Goal: Task Accomplishment & Management: Complete application form

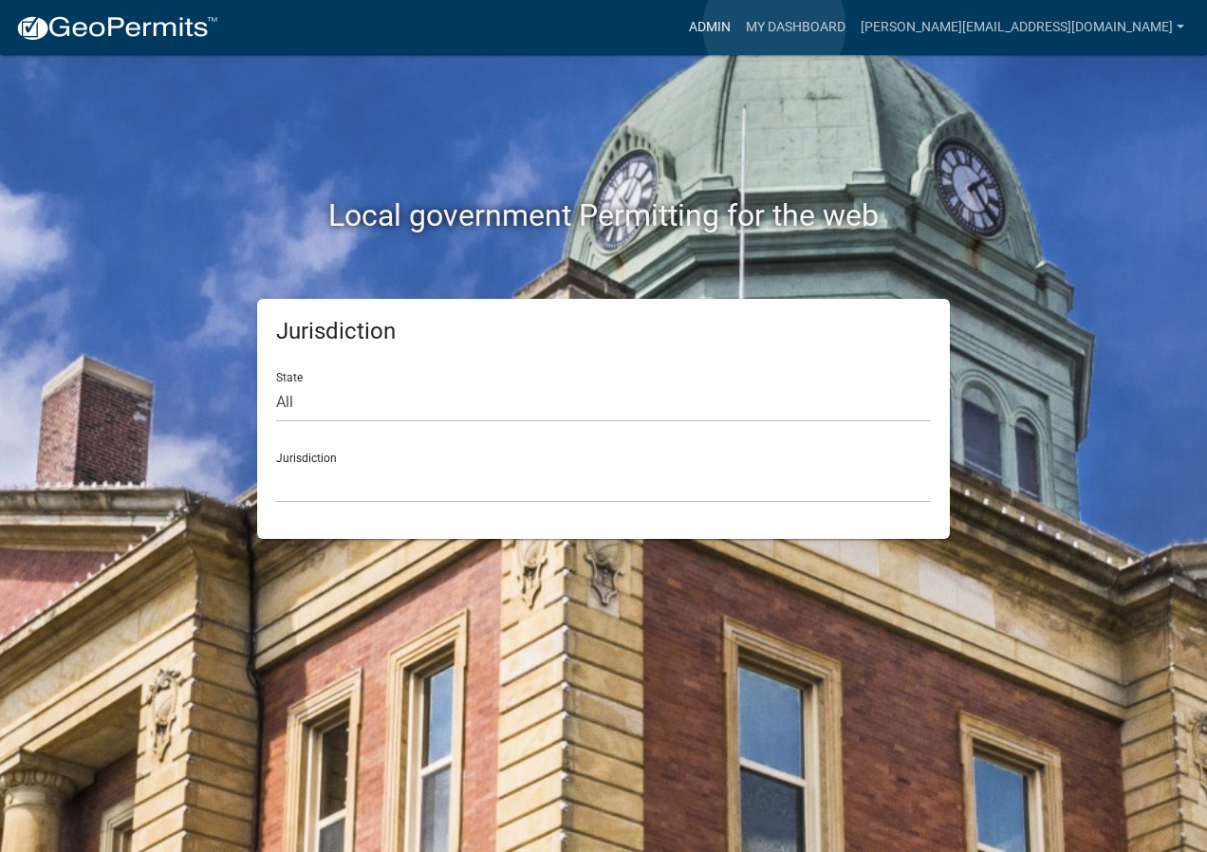
click at [739, 27] on link "Admin" at bounding box center [710, 27] width 57 height 36
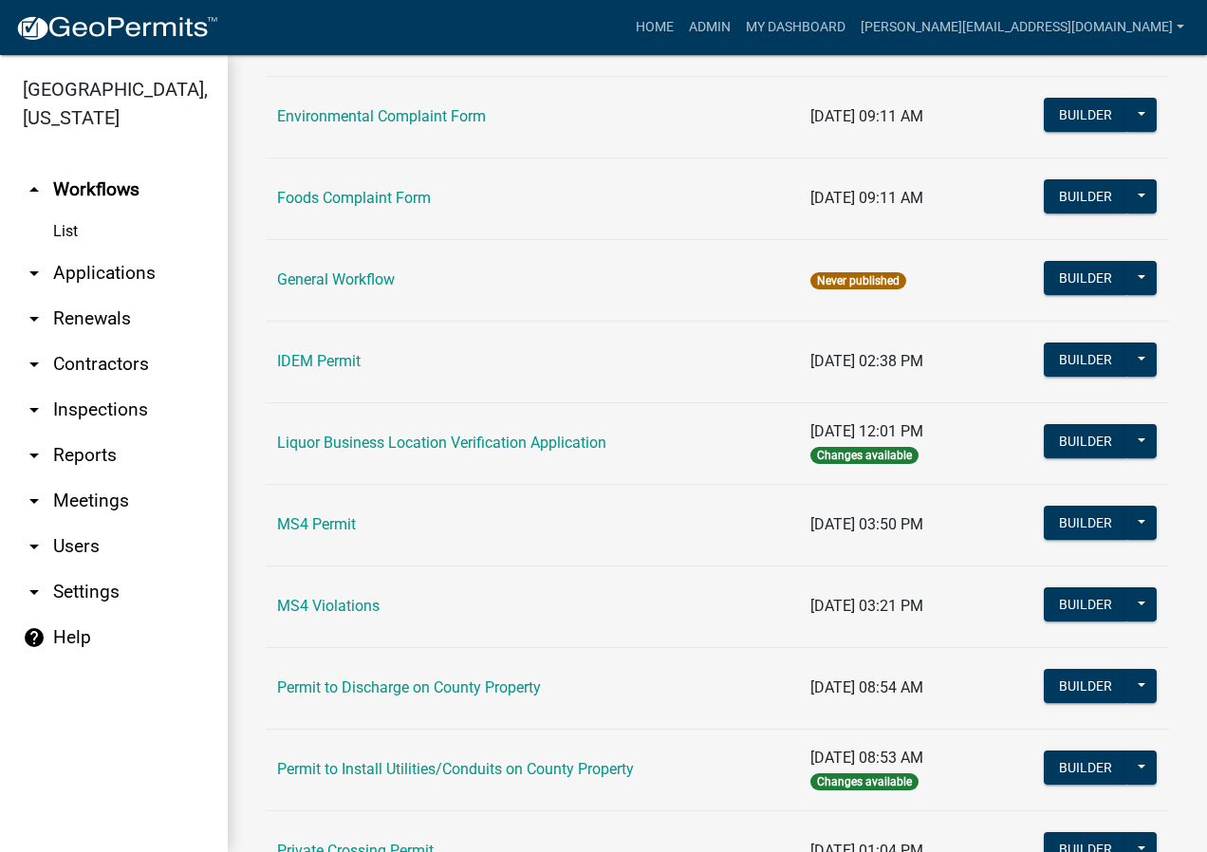
scroll to position [1234, 0]
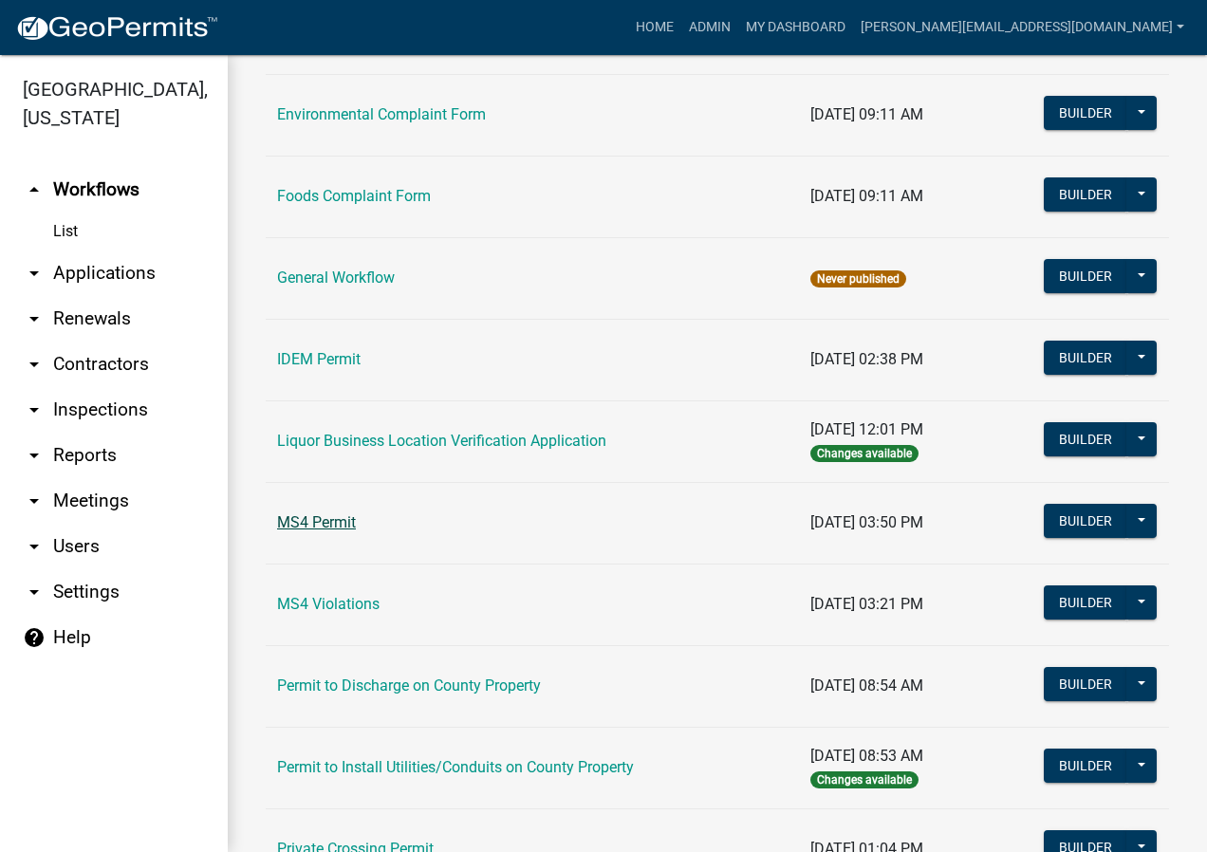
click at [346, 522] on link "MS4 Permit" at bounding box center [316, 523] width 79 height 18
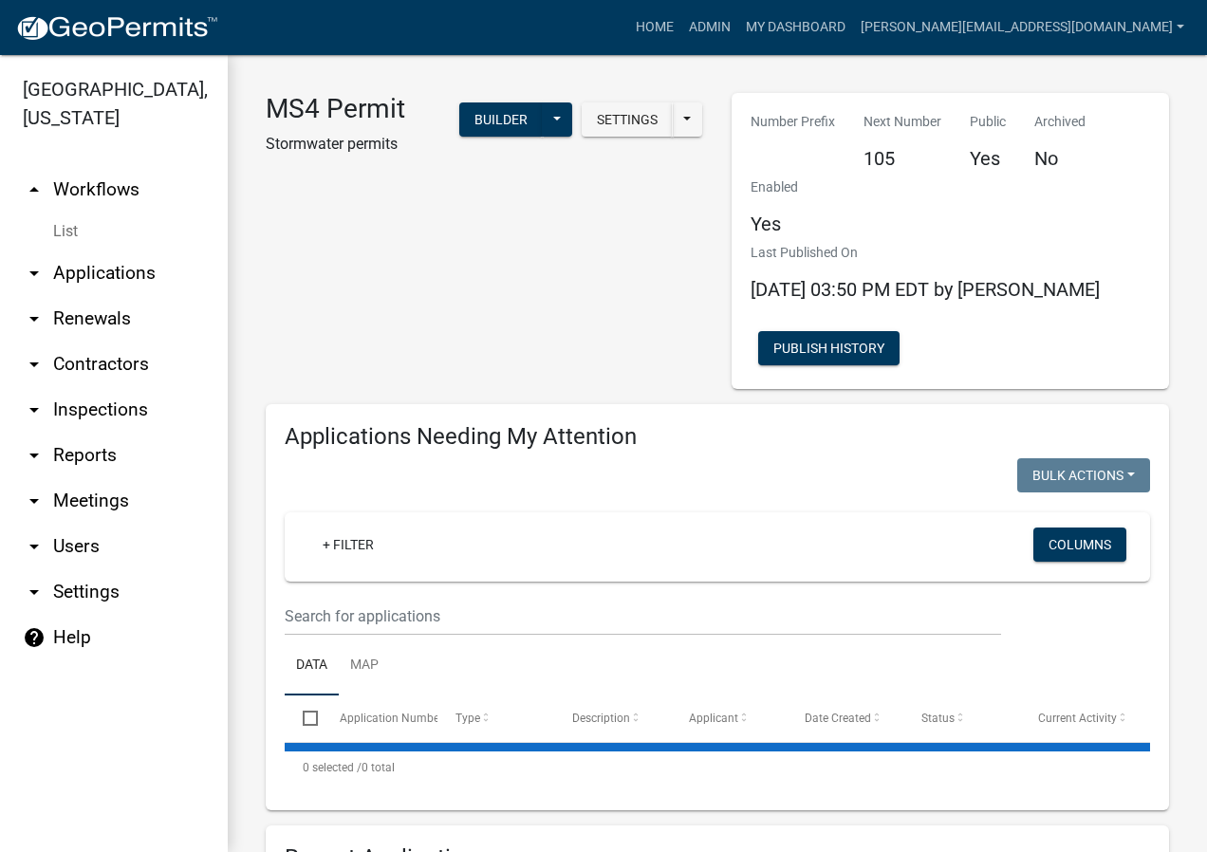
select select "2: 50"
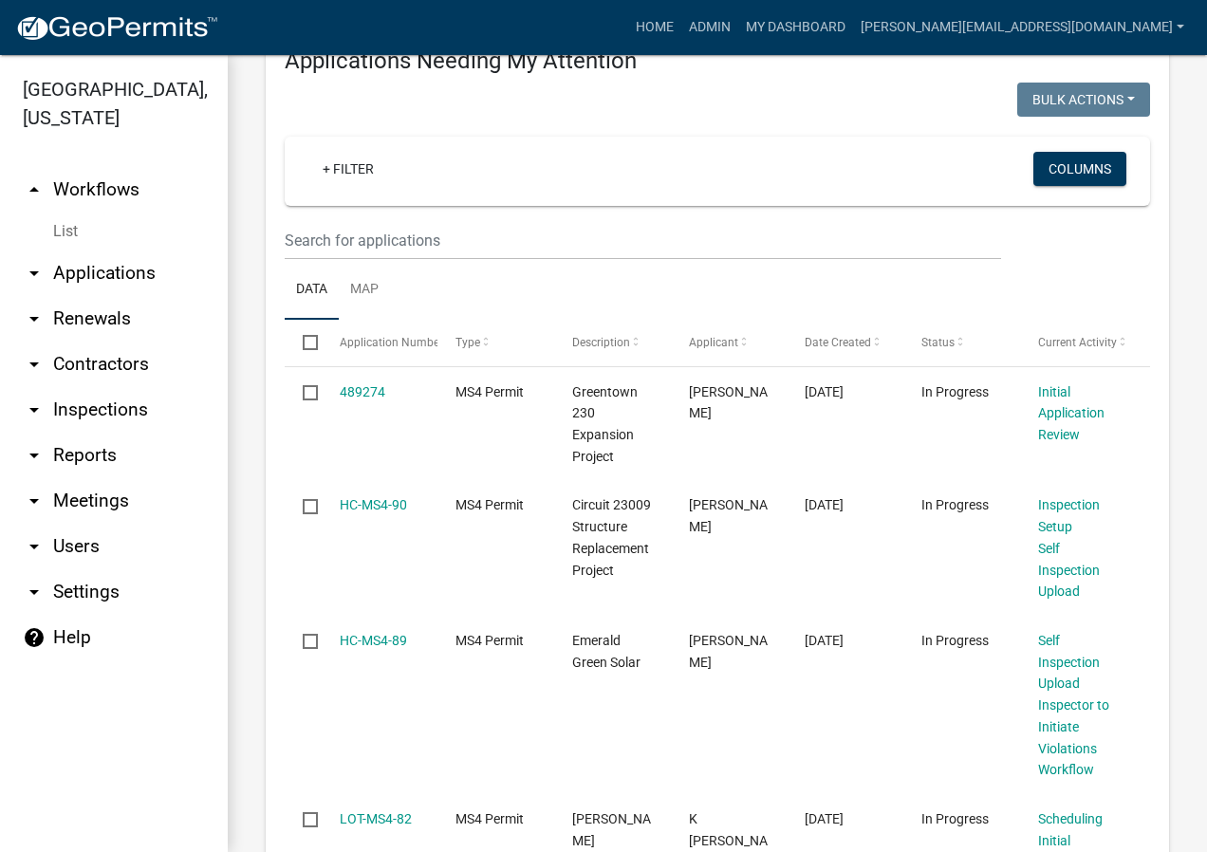
scroll to position [380, 0]
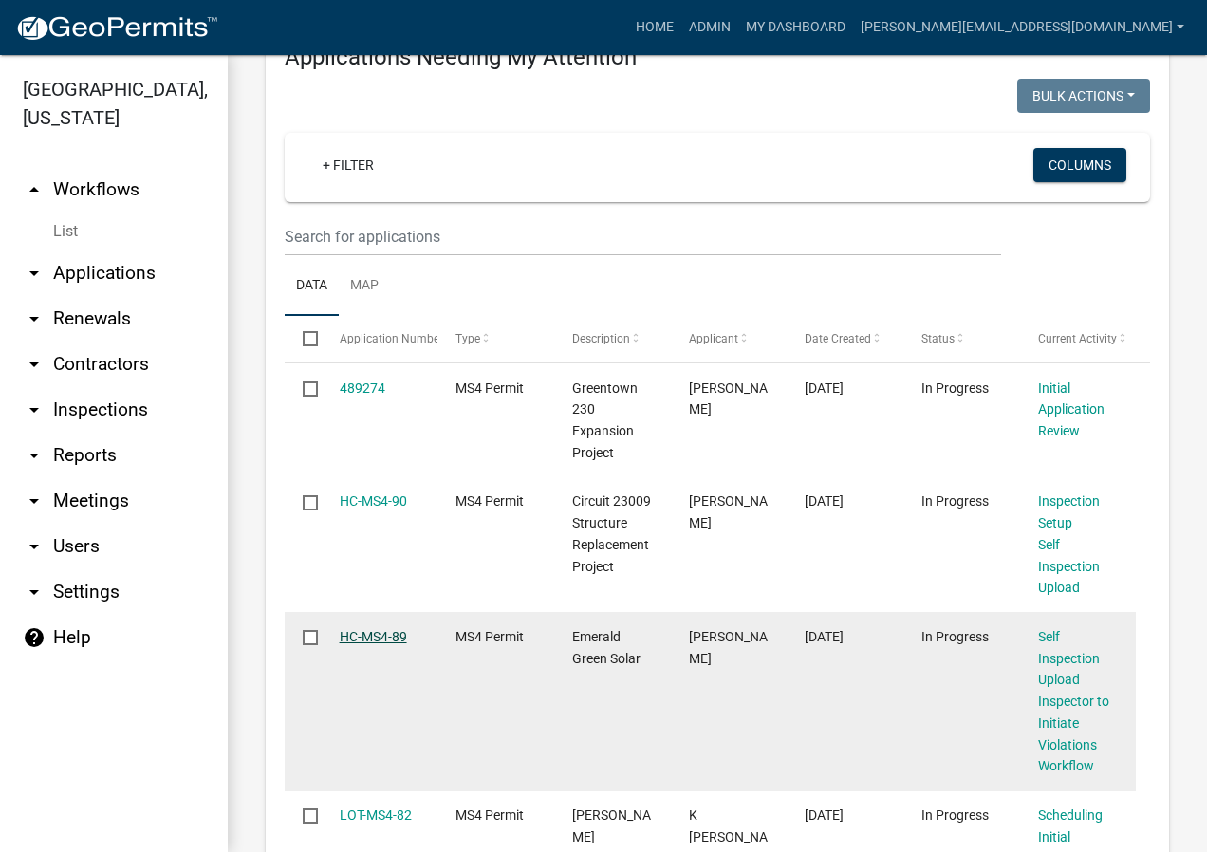
click at [380, 636] on link "HC-MS4-89" at bounding box center [373, 636] width 67 height 15
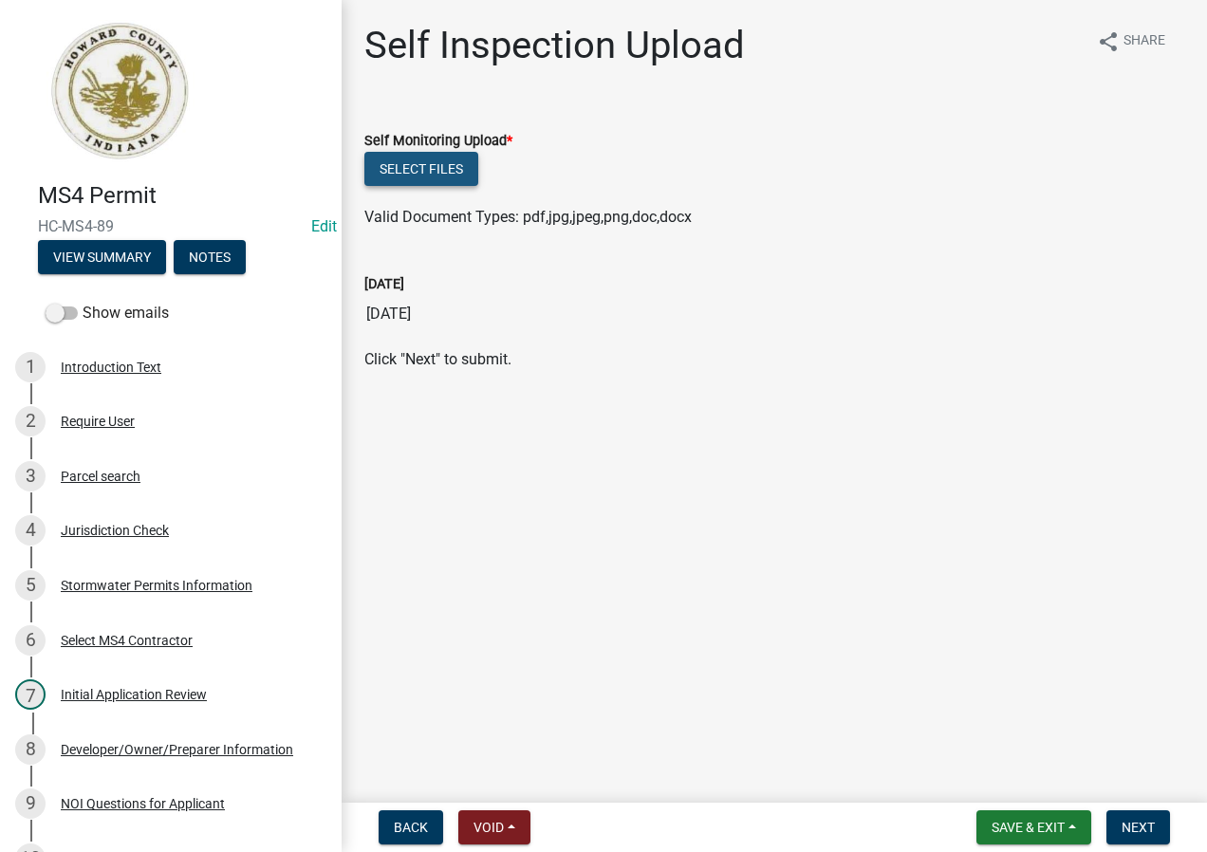
click at [451, 170] on button "Select files" at bounding box center [422, 169] width 114 height 34
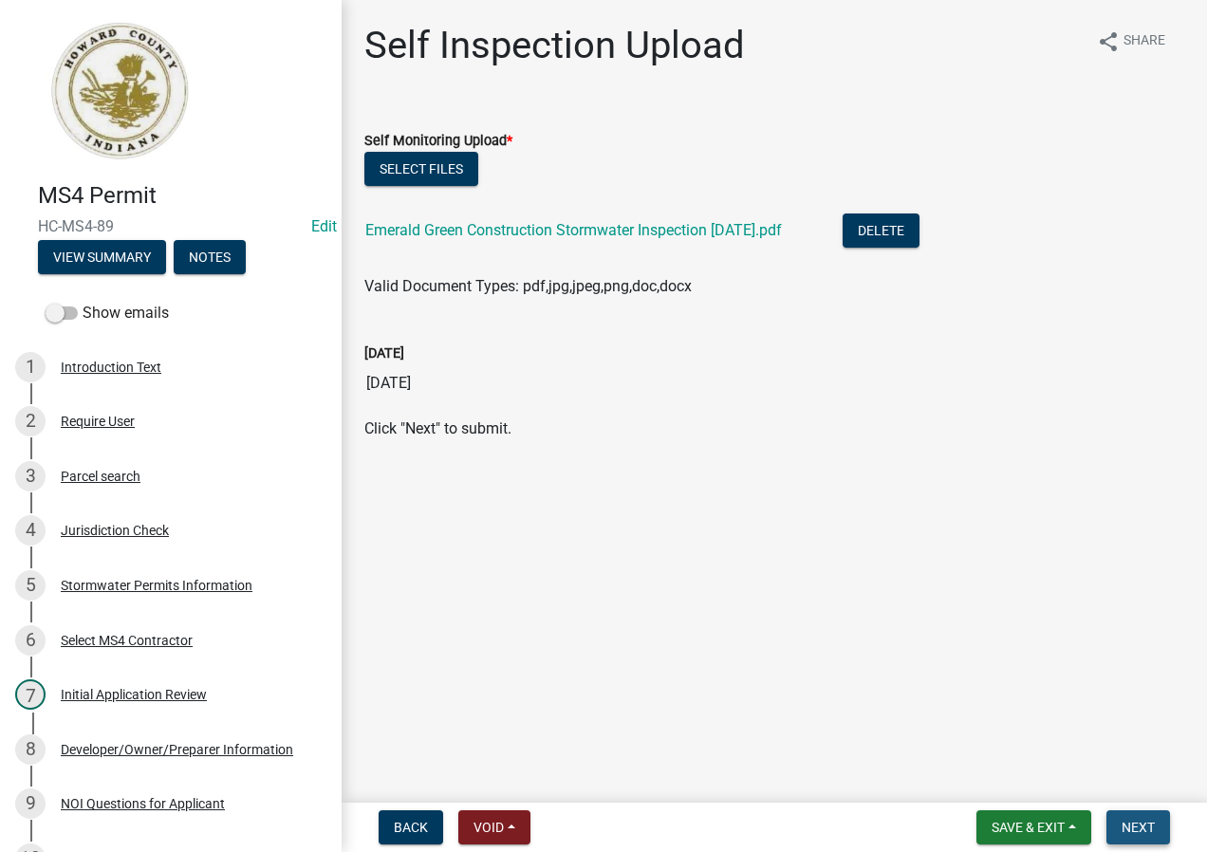
click at [1153, 822] on span "Next" at bounding box center [1138, 827] width 33 height 15
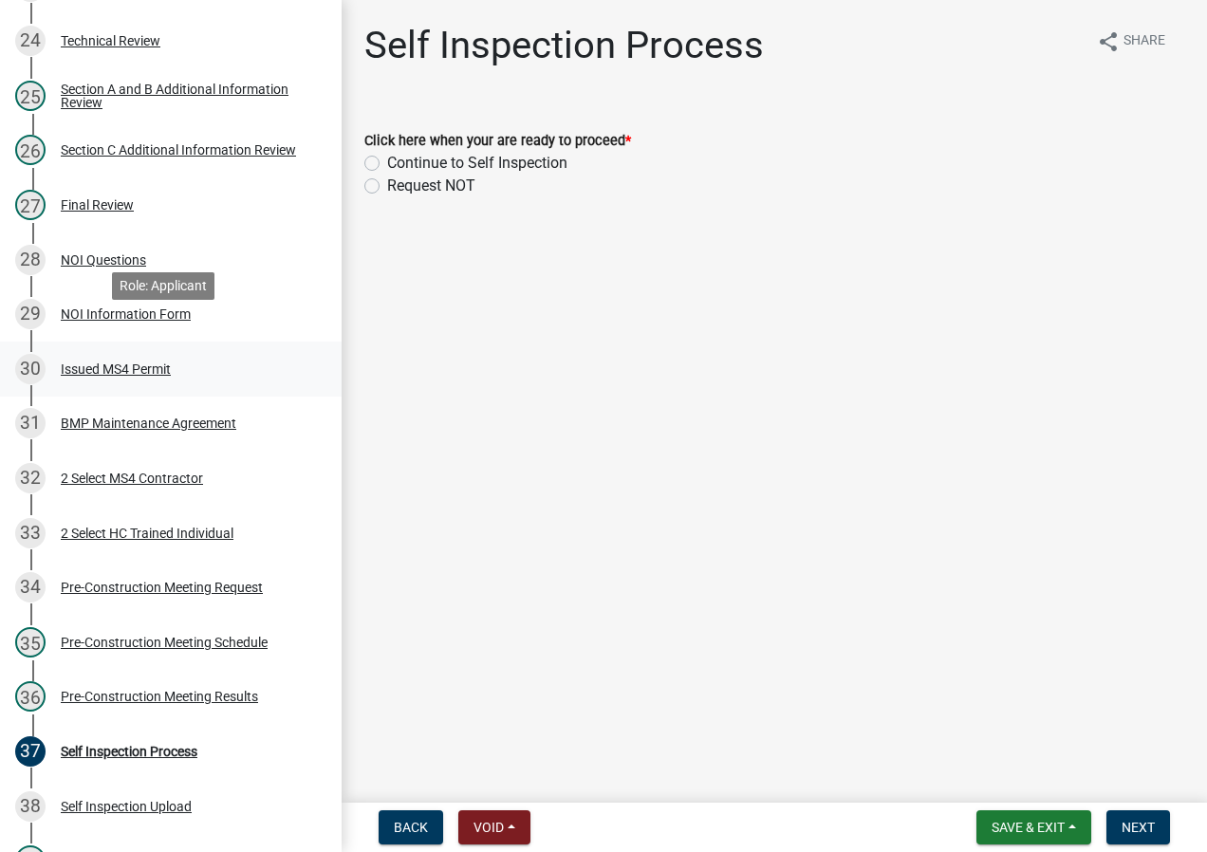
scroll to position [1614, 0]
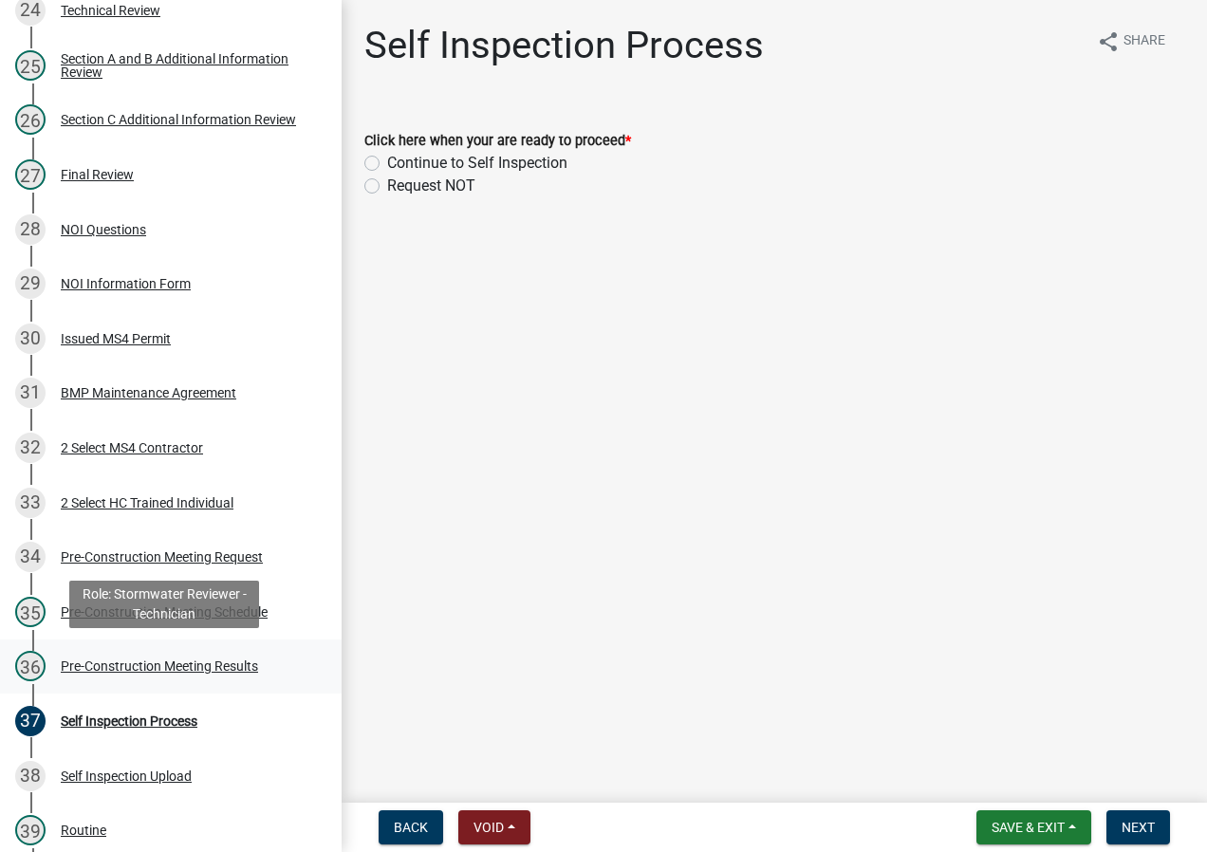
click at [263, 662] on div "36 Pre-Construction Meeting Results" at bounding box center [163, 666] width 296 height 30
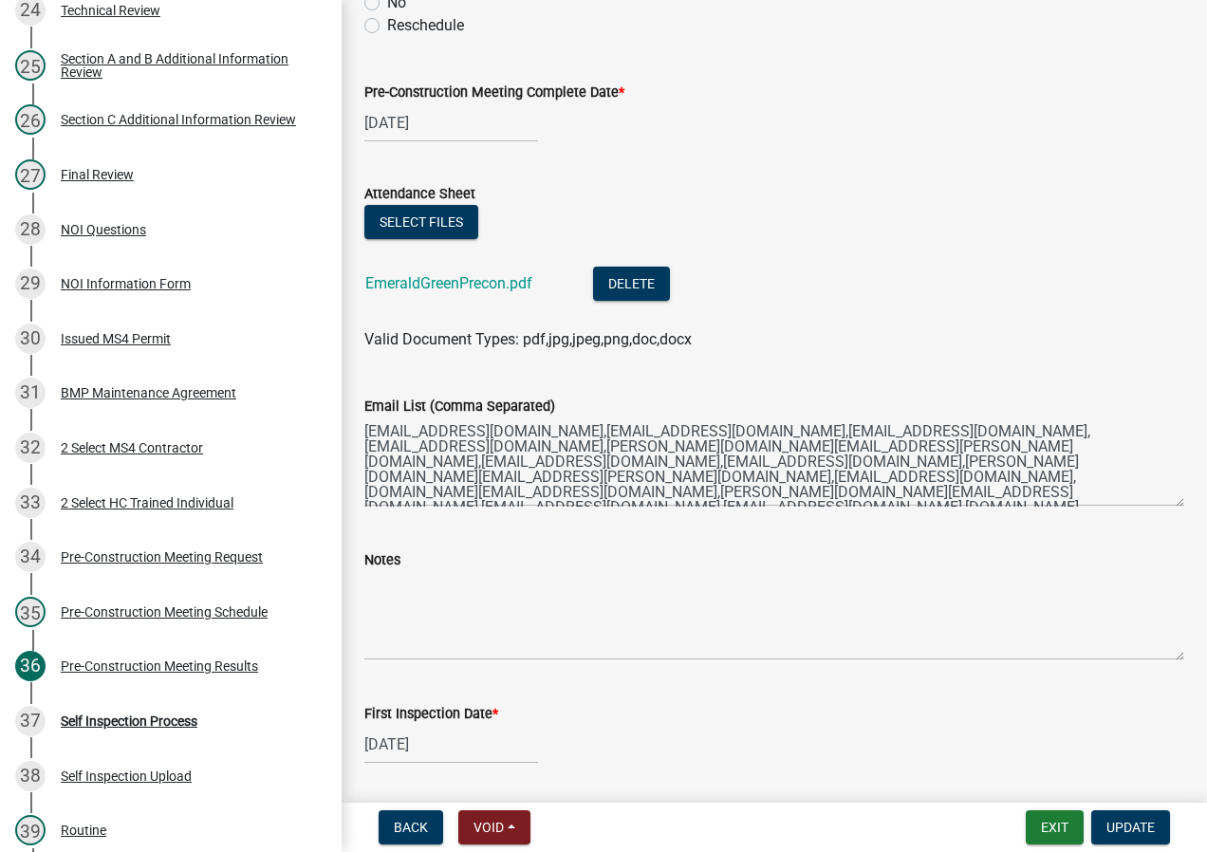
scroll to position [190, 0]
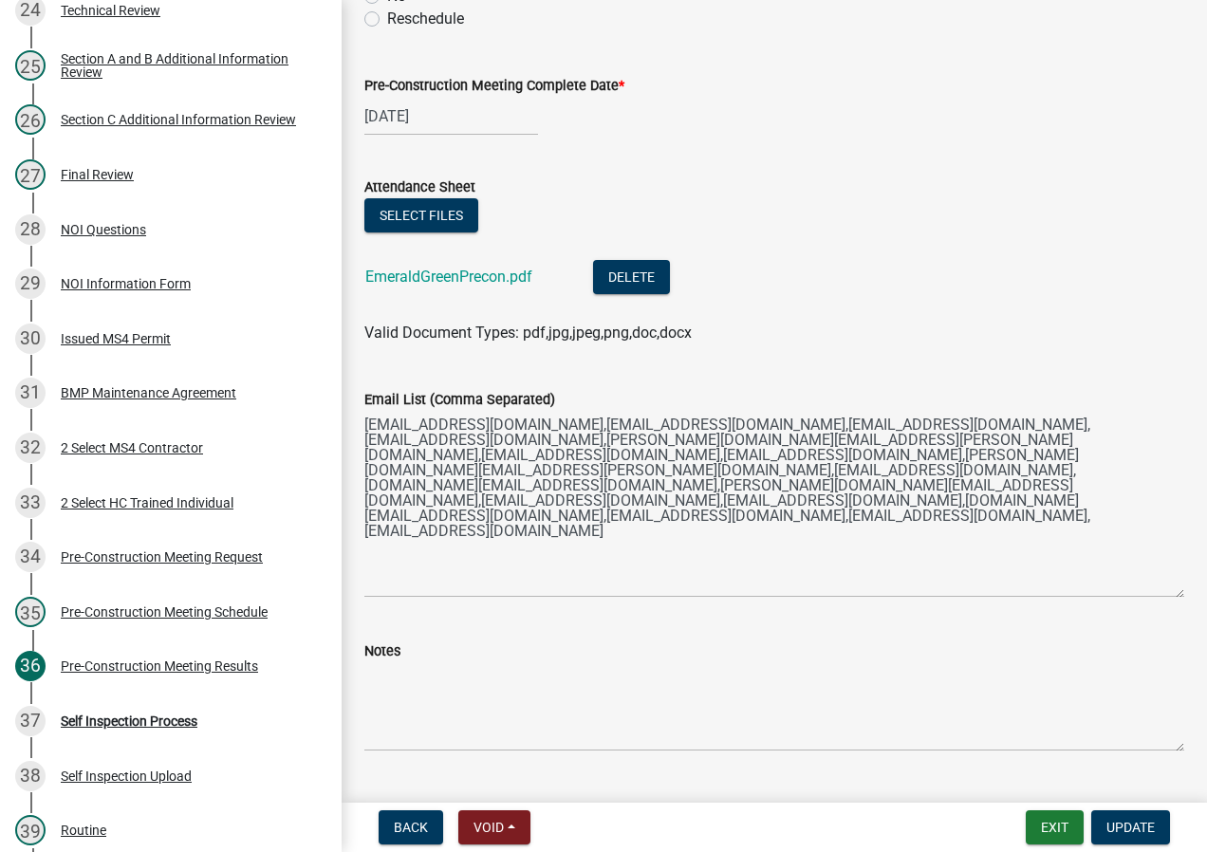
drag, startPoint x: 1165, startPoint y: 496, endPoint x: 1163, endPoint y: 598, distance: 102.5
click at [1163, 598] on textarea "[EMAIL_ADDRESS][DOMAIN_NAME],[EMAIL_ADDRESS][DOMAIN_NAME],[EMAIL_ADDRESS][DOMAI…" at bounding box center [775, 504] width 820 height 187
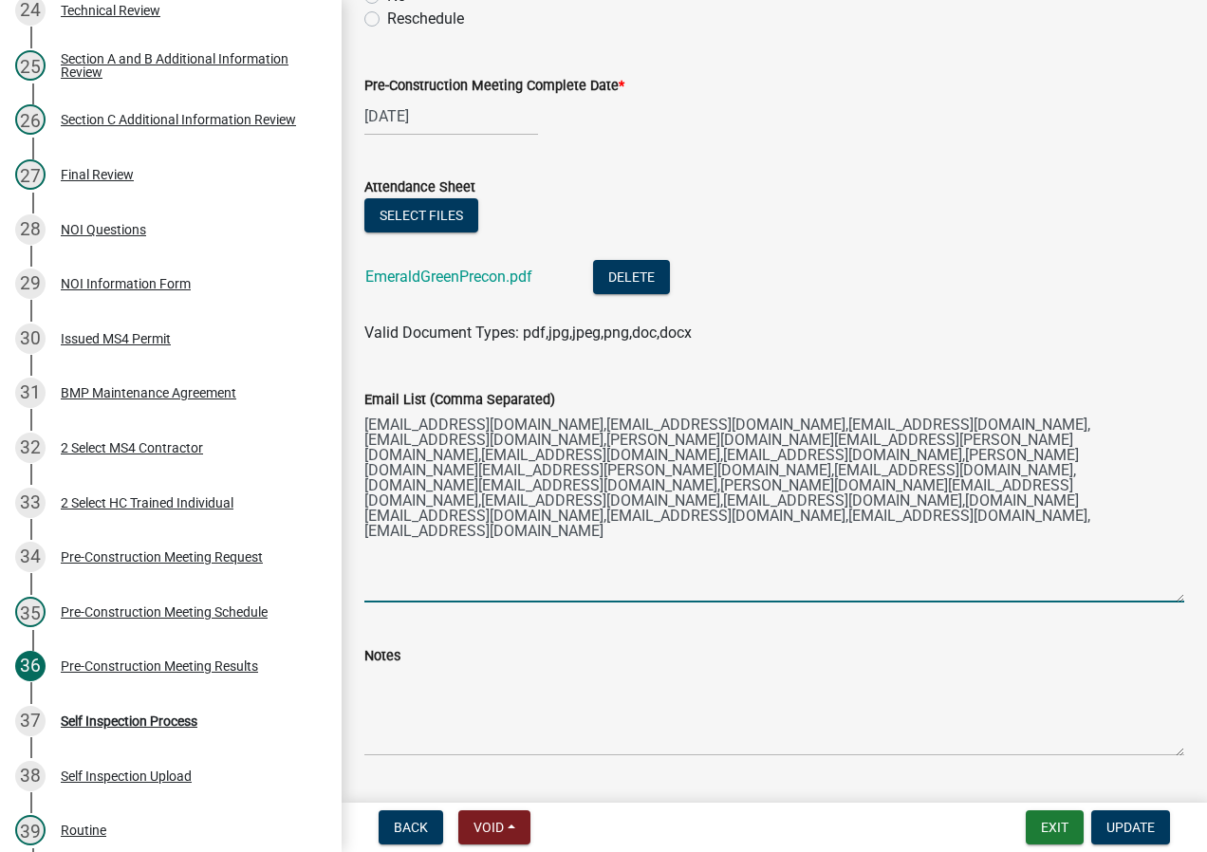
click at [561, 427] on textarea "[EMAIL_ADDRESS][DOMAIN_NAME],[EMAIL_ADDRESS][DOMAIN_NAME],[EMAIL_ADDRESS][DOMAI…" at bounding box center [775, 507] width 820 height 192
drag, startPoint x: 771, startPoint y: 426, endPoint x: 564, endPoint y: 427, distance: 206.9
click at [564, 427] on textarea "[EMAIL_ADDRESS][DOMAIN_NAME],[EMAIL_ADDRESS][DOMAIN_NAME],[EMAIL_ADDRESS][DOMAI…" at bounding box center [775, 507] width 820 height 192
type textarea "[EMAIL_ADDRESS][DOMAIN_NAME],[EMAIL_ADDRESS][DOMAIN_NAME],[EMAIL_ADDRESS][DOMAI…"
click at [1130, 823] on span "Update" at bounding box center [1131, 827] width 48 height 15
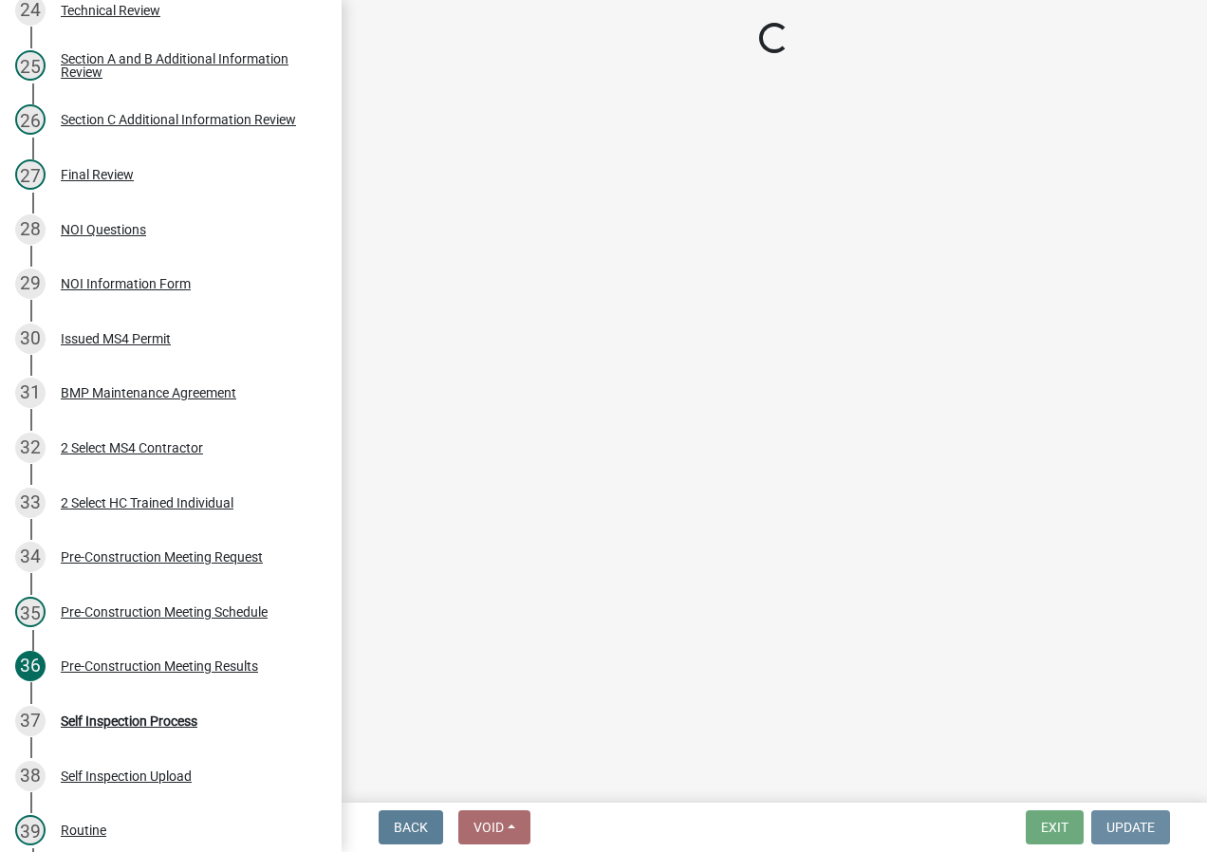
scroll to position [0, 0]
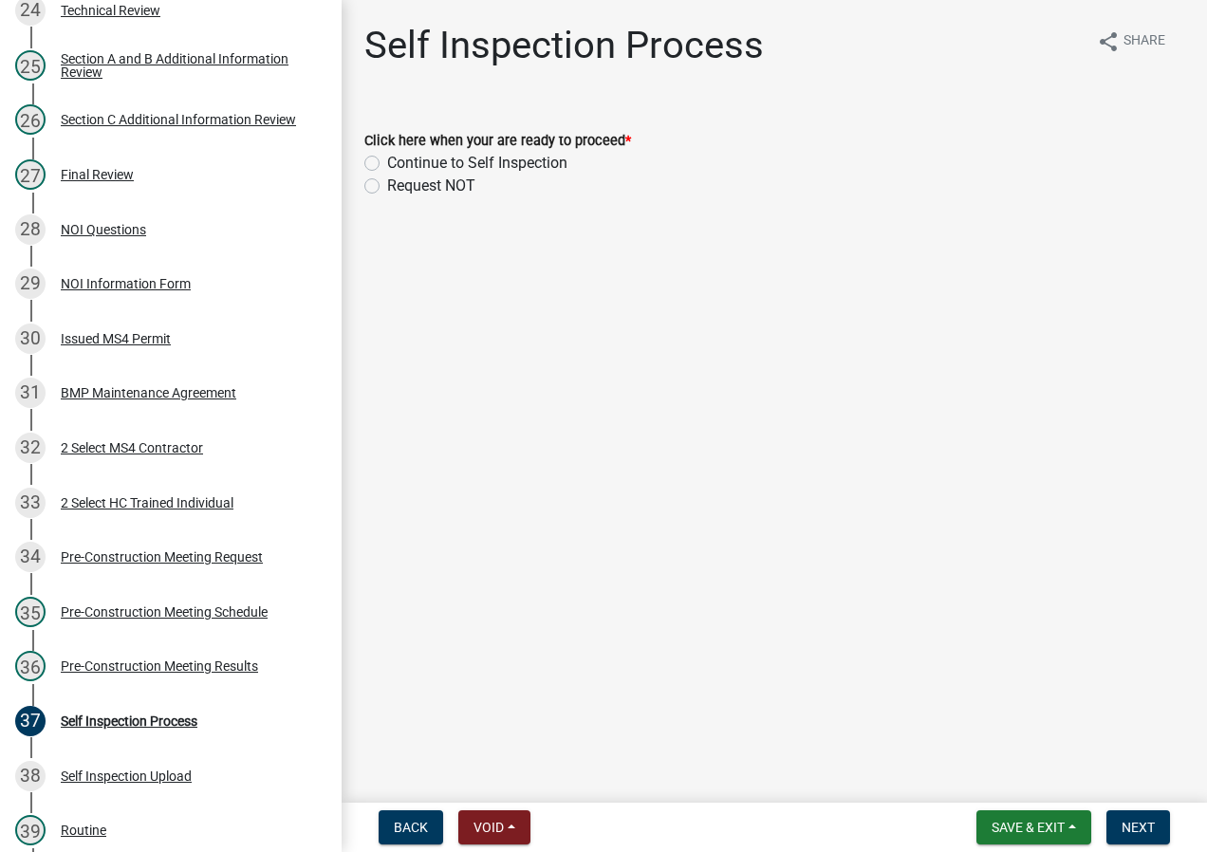
click at [514, 163] on label "Continue to Self Inspection" at bounding box center [477, 163] width 180 height 23
click at [400, 163] on input "Continue to Self Inspection" at bounding box center [393, 158] width 12 height 12
radio input "true"
click at [1146, 827] on span "Next" at bounding box center [1138, 827] width 33 height 15
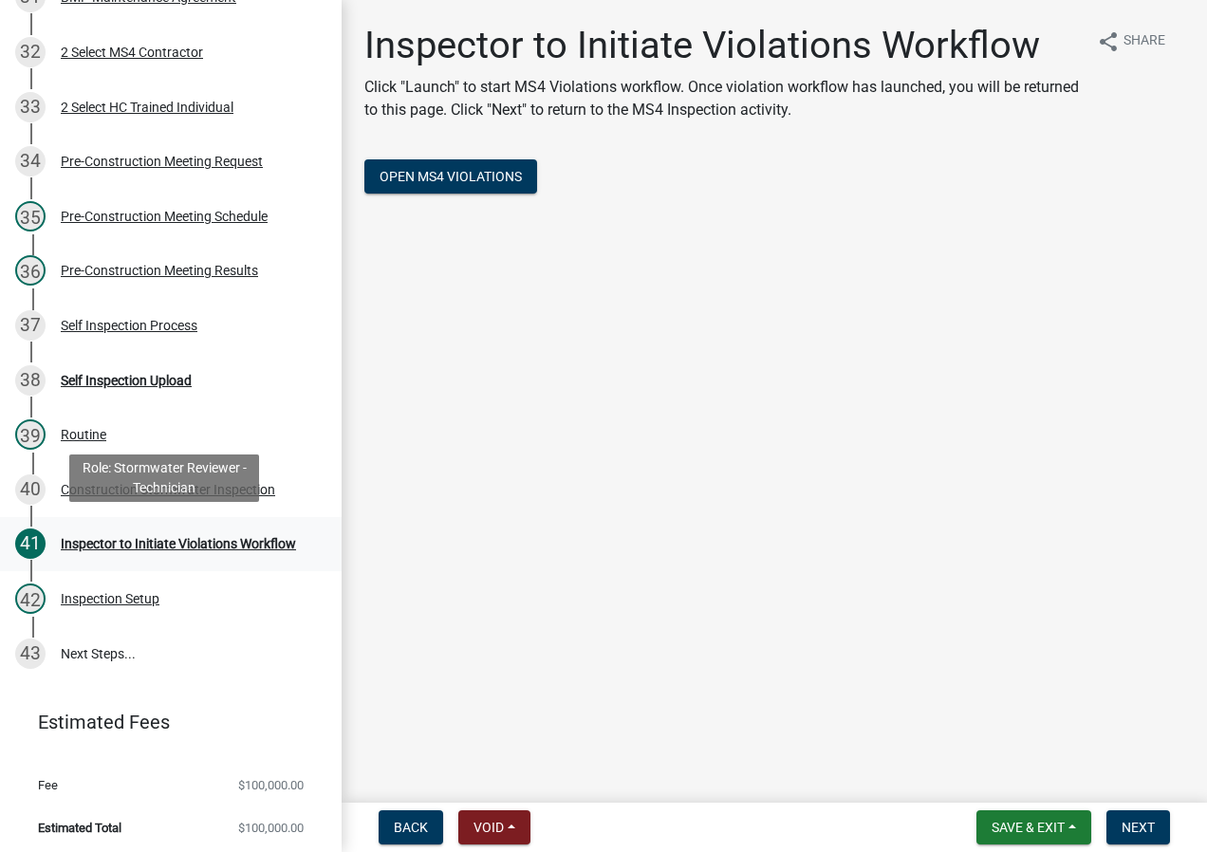
scroll to position [2014, 0]
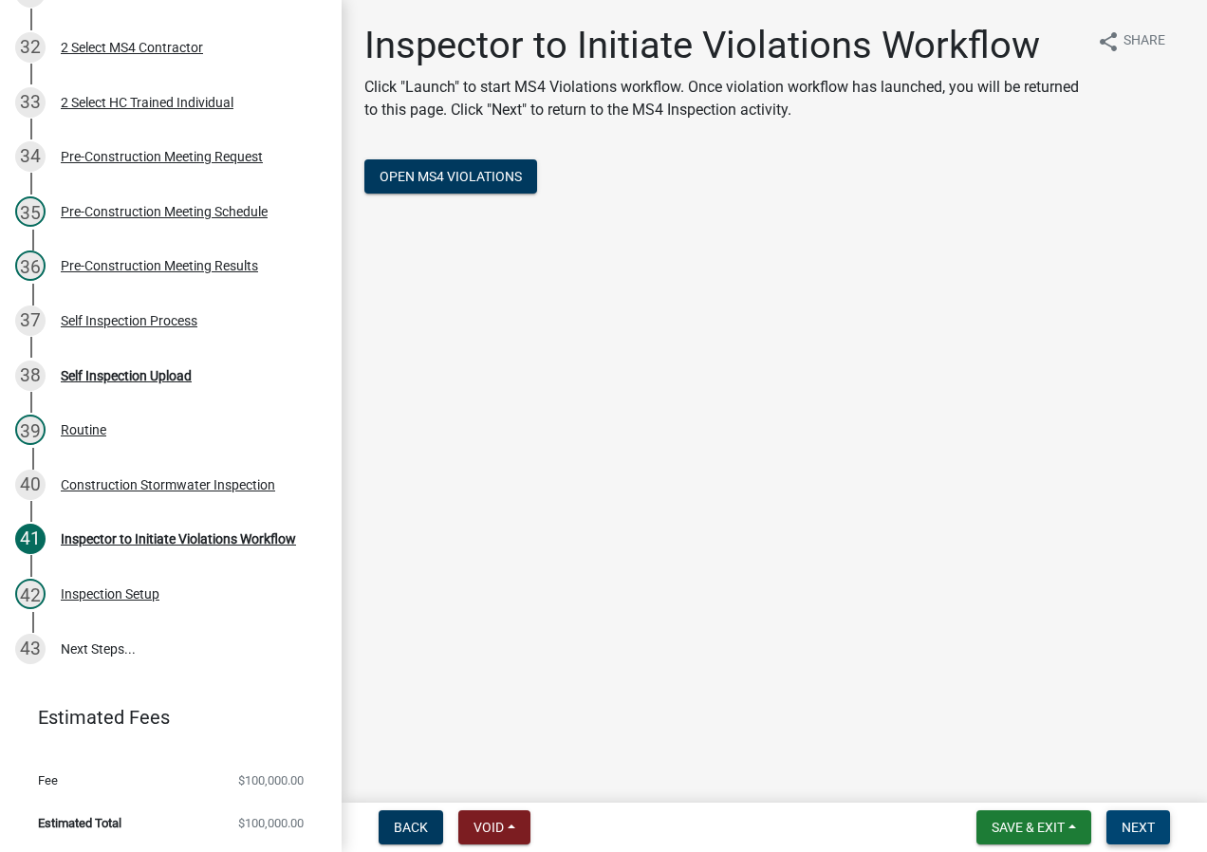
click at [1160, 823] on button "Next" at bounding box center [1139, 828] width 64 height 34
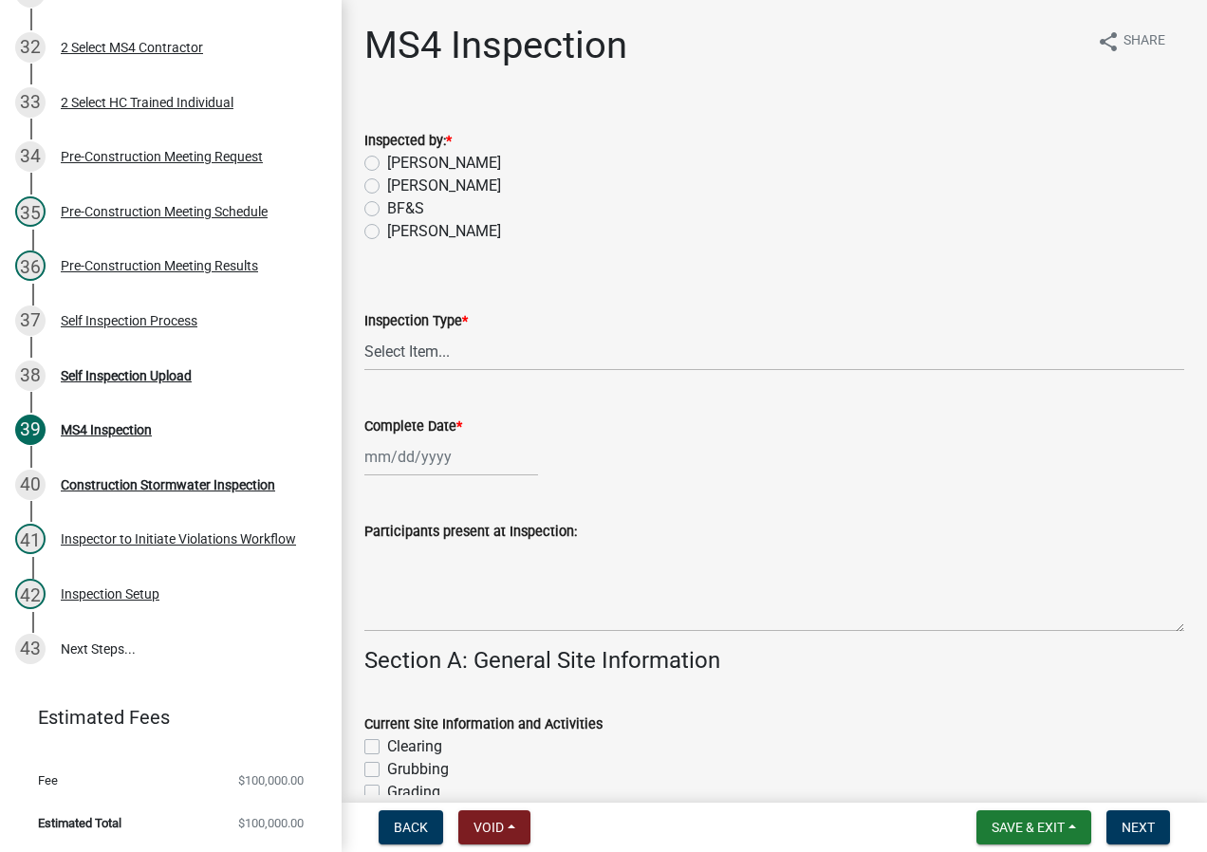
drag, startPoint x: 441, startPoint y: 235, endPoint x: 453, endPoint y: 277, distance: 43.3
click at [441, 235] on label "[PERSON_NAME]" at bounding box center [444, 231] width 114 height 23
click at [400, 233] on input "[PERSON_NAME]" at bounding box center [393, 226] width 12 height 12
radio input "true"
drag, startPoint x: 479, startPoint y: 347, endPoint x: 474, endPoint y: 374, distance: 27.2
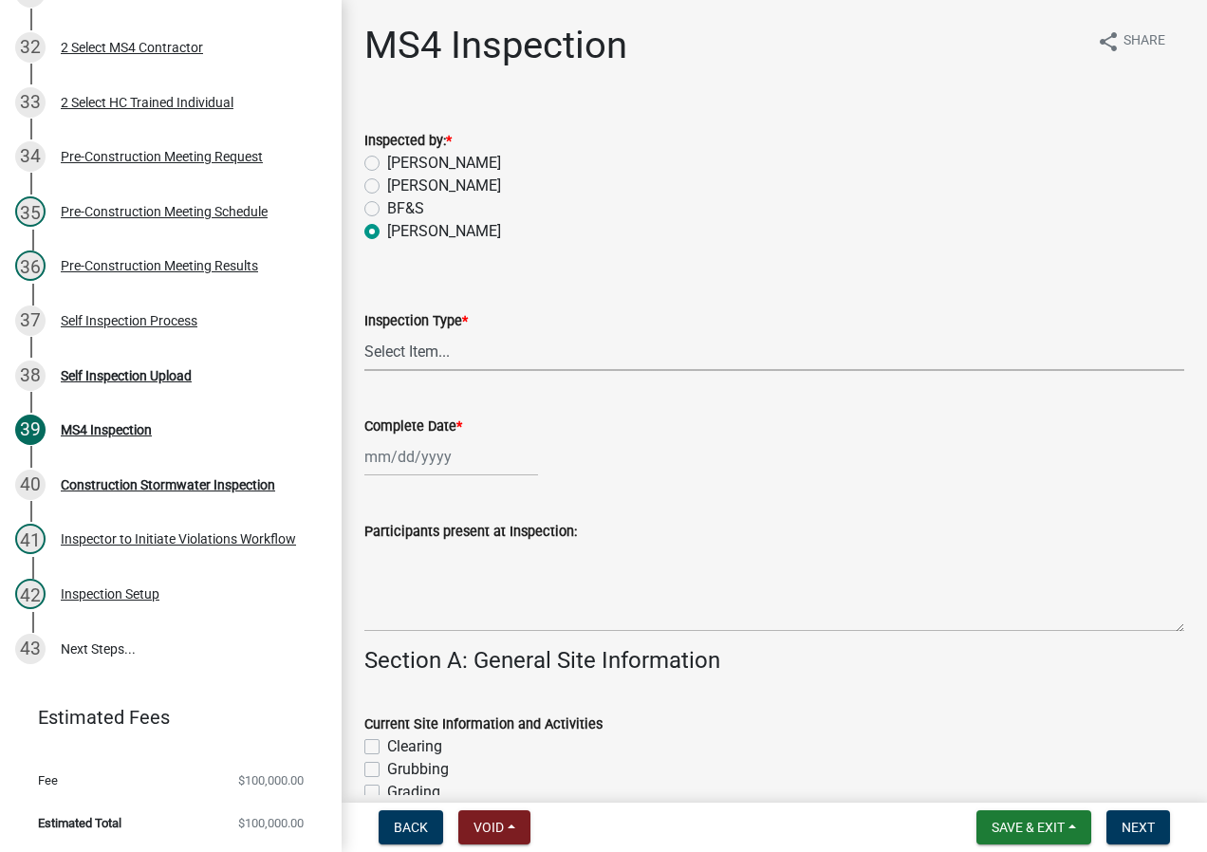
click at [479, 348] on select "Select Item... Initial Routine Follow Up Complaint" at bounding box center [775, 351] width 820 height 39
click at [365, 332] on select "Select Item... Initial Routine Follow Up Complaint" at bounding box center [775, 351] width 820 height 39
select select "6f2635a8-d74b-48ab-8be3-2798d1f6cb59"
click at [462, 470] on div at bounding box center [452, 457] width 174 height 39
select select "10"
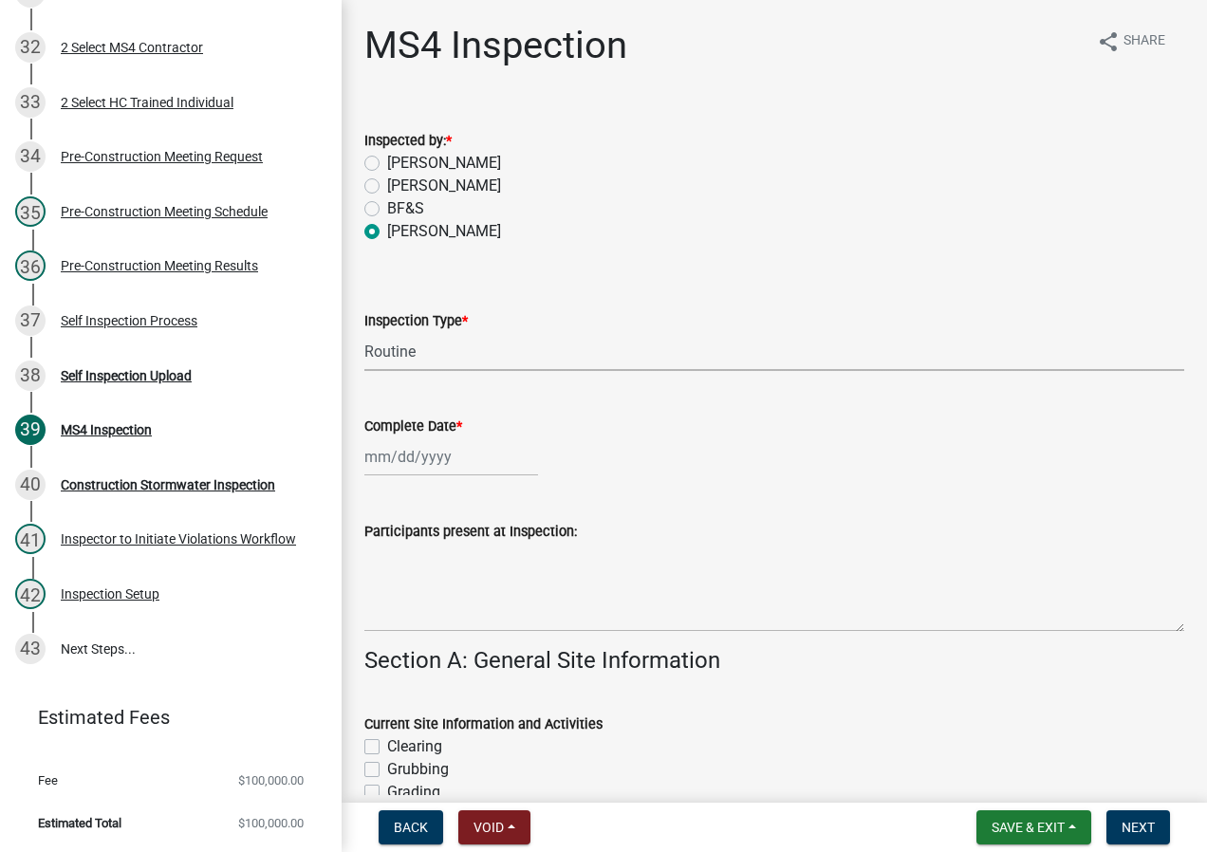
select select "2025"
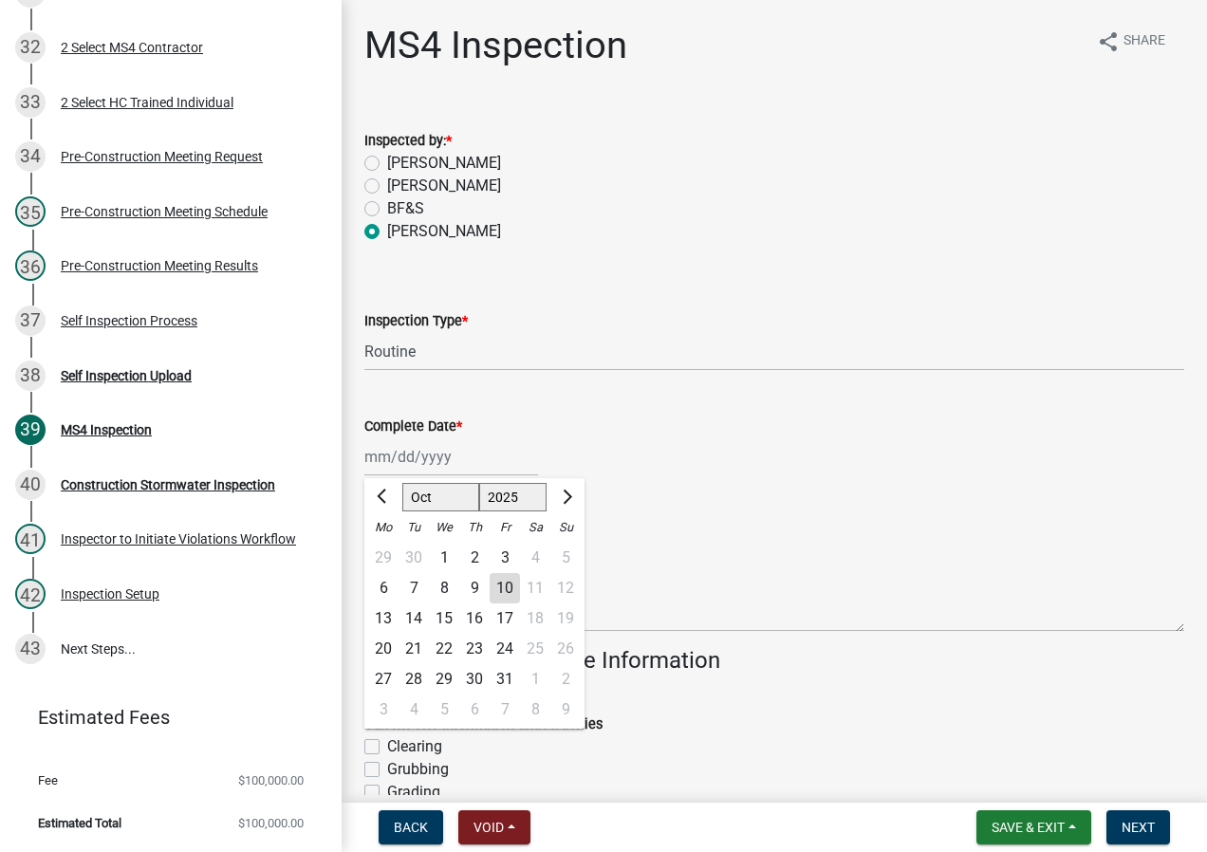
click at [482, 586] on div "9" at bounding box center [474, 588] width 30 height 30
type input "[DATE]"
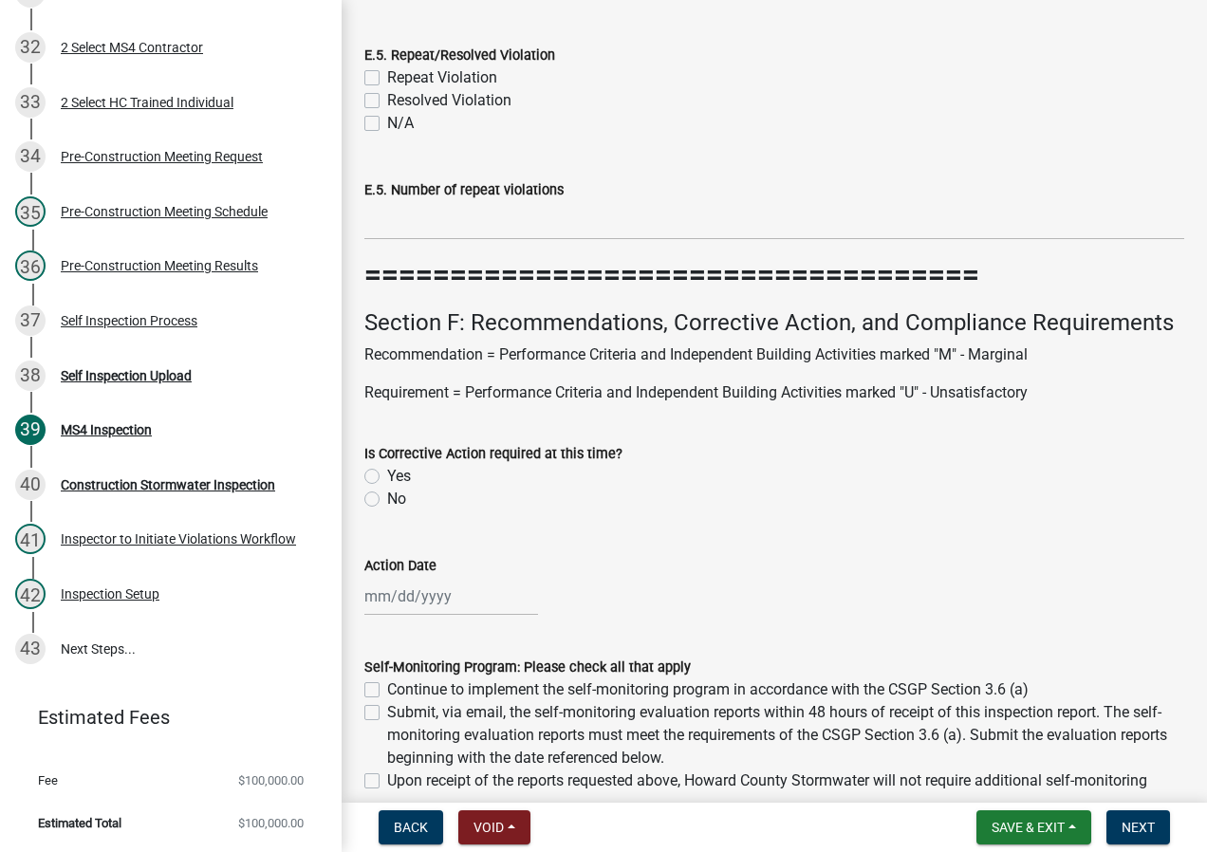
scroll to position [13858, 0]
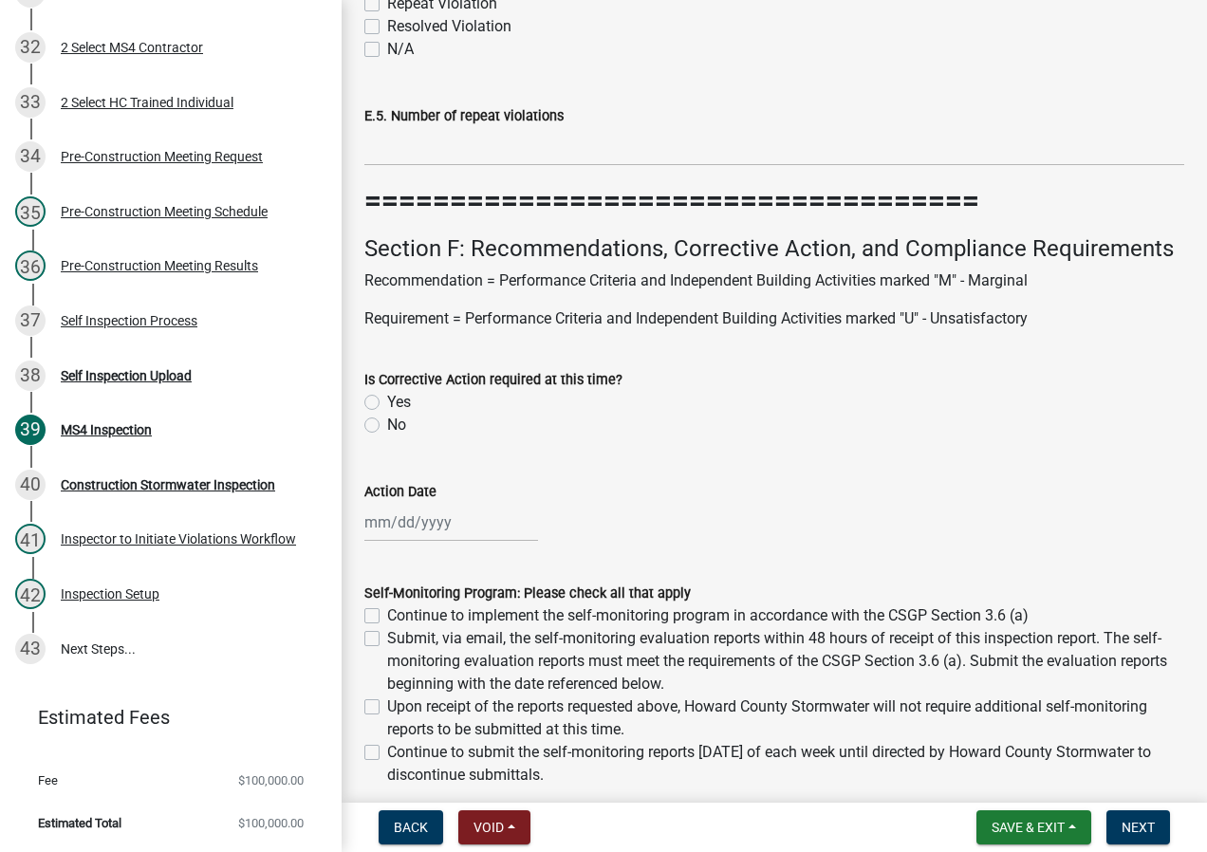
click at [387, 421] on label "No" at bounding box center [396, 425] width 19 height 23
click at [387, 421] on input "No" at bounding box center [393, 420] width 12 height 12
radio input "true"
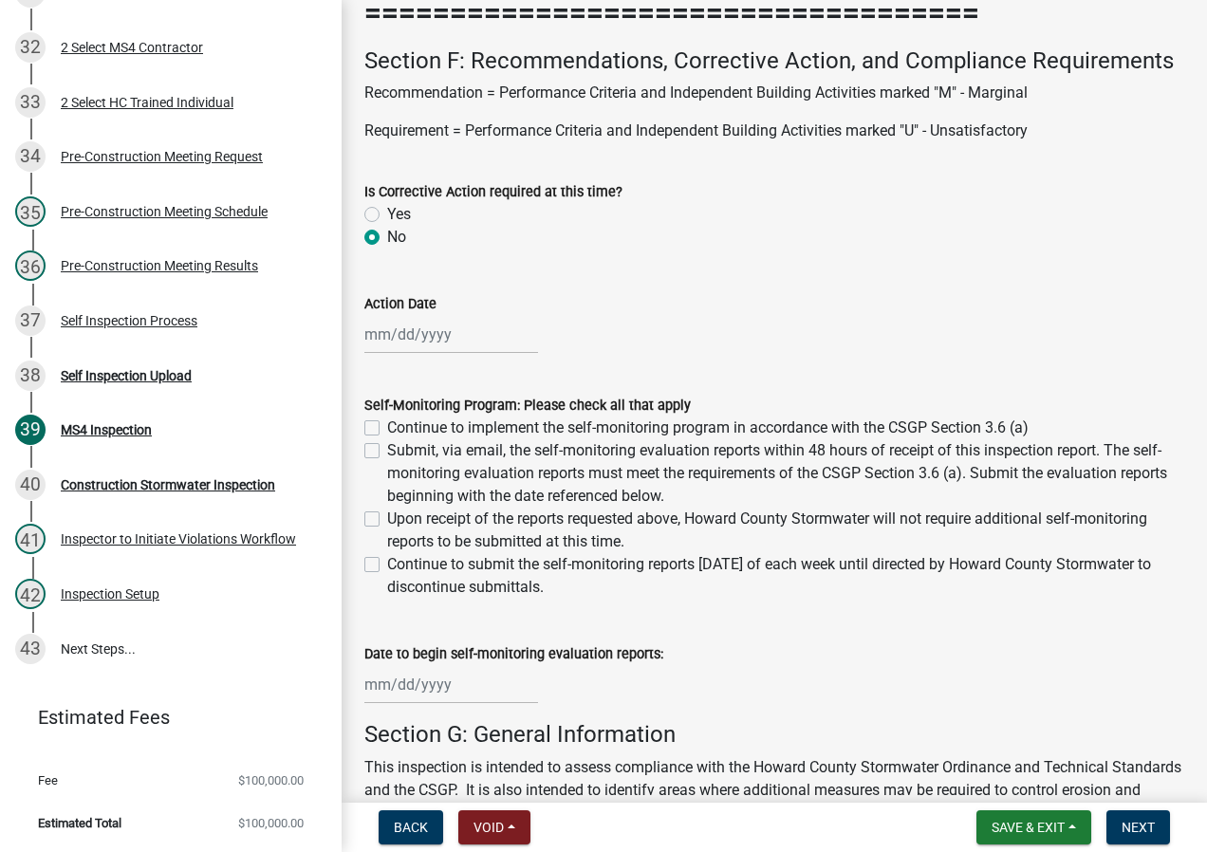
scroll to position [14047, 0]
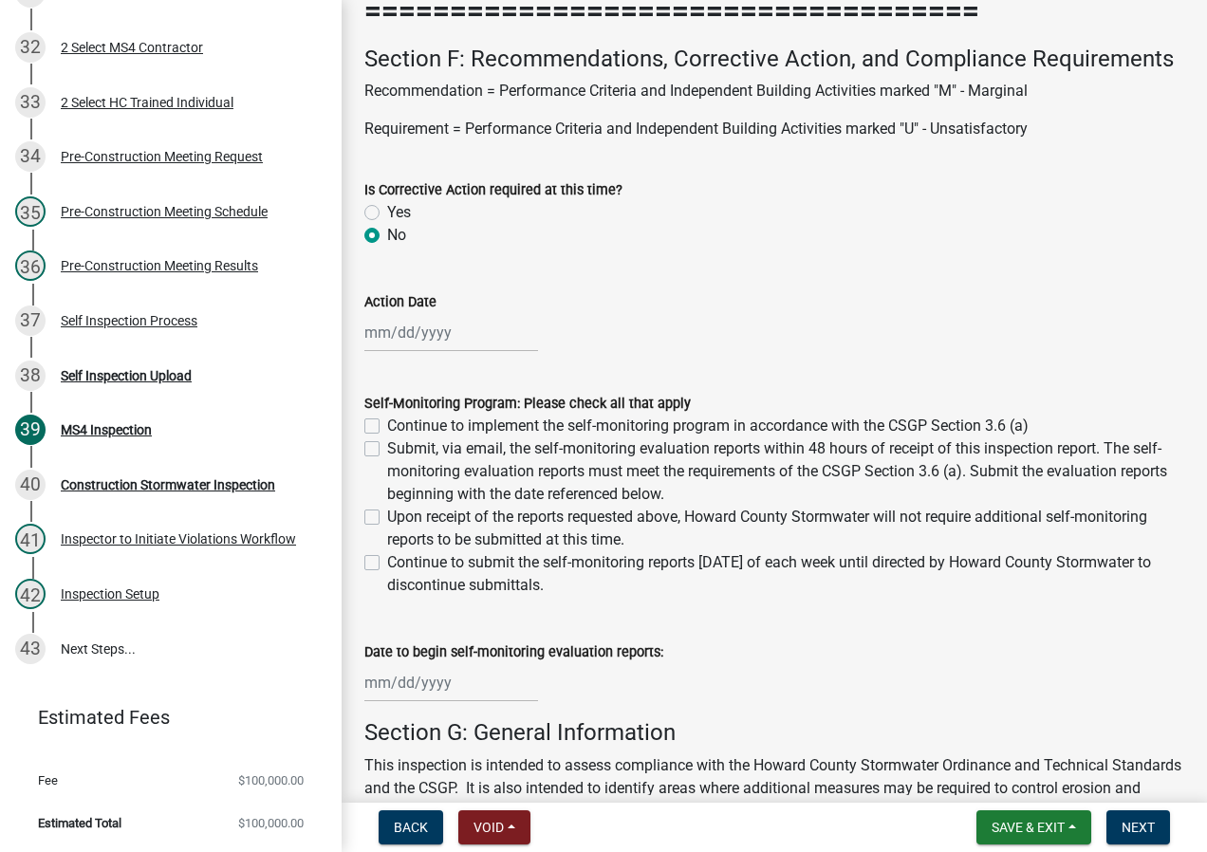
click at [387, 427] on label "Continue to implement the self-monitoring program in accordance with the CSGP S…" at bounding box center [708, 426] width 642 height 23
click at [387, 427] on input "Continue to implement the self-monitoring program in accordance with the CSGP S…" at bounding box center [393, 421] width 12 height 12
checkbox input "true"
checkbox input "false"
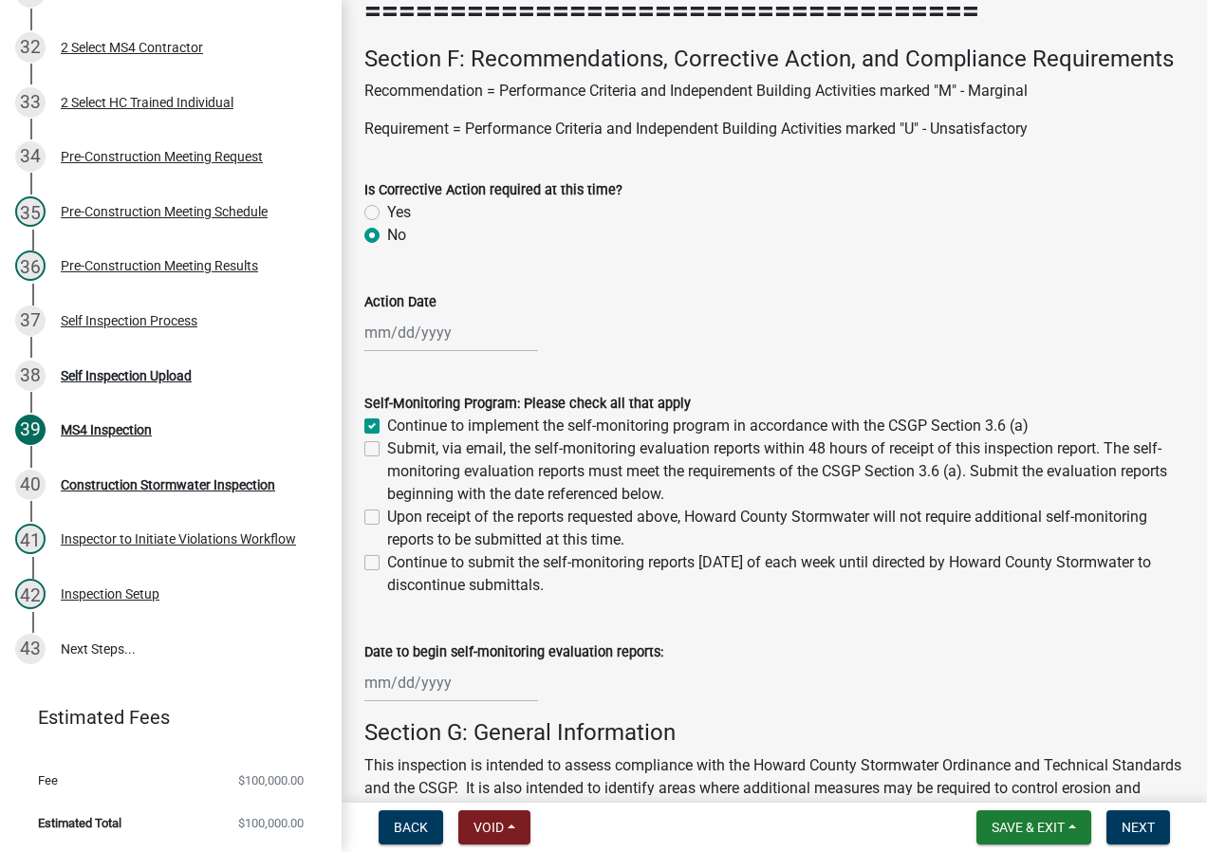
checkbox input "false"
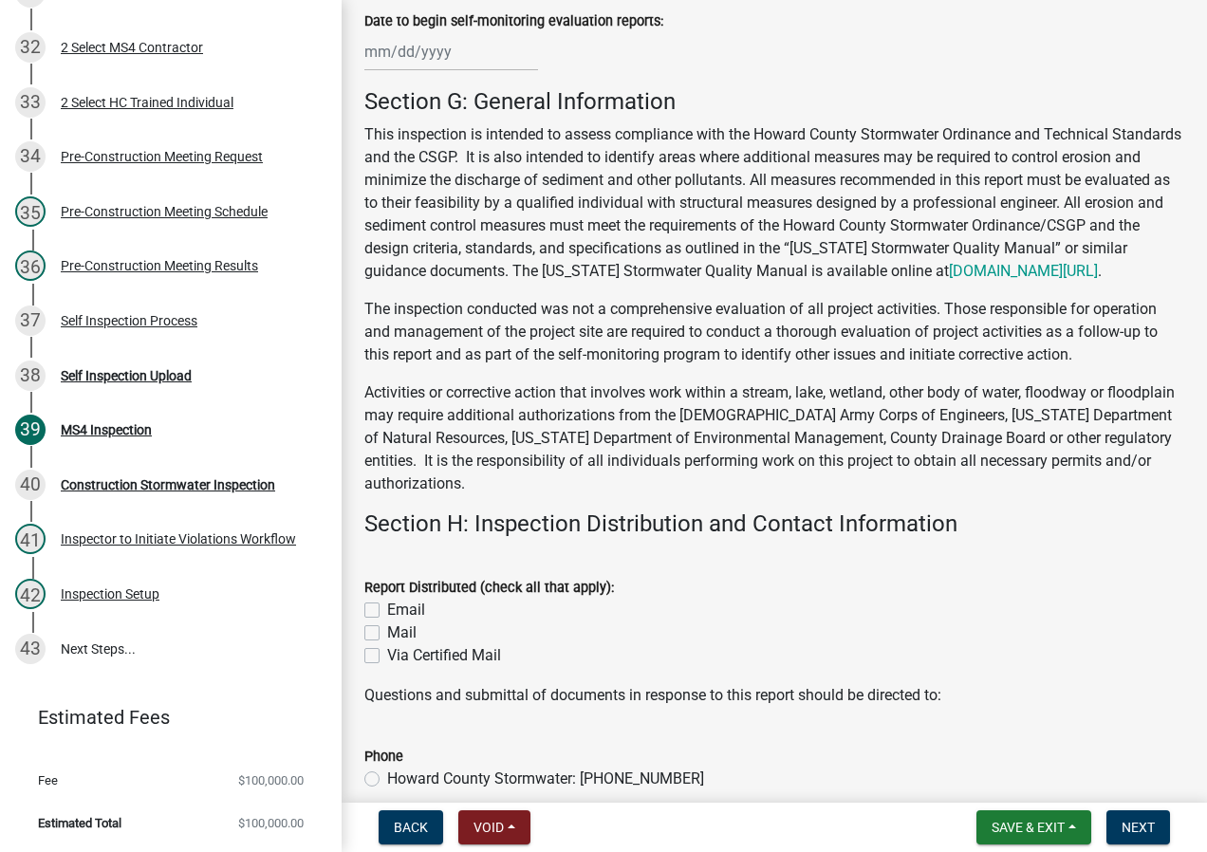
scroll to position [14807, 0]
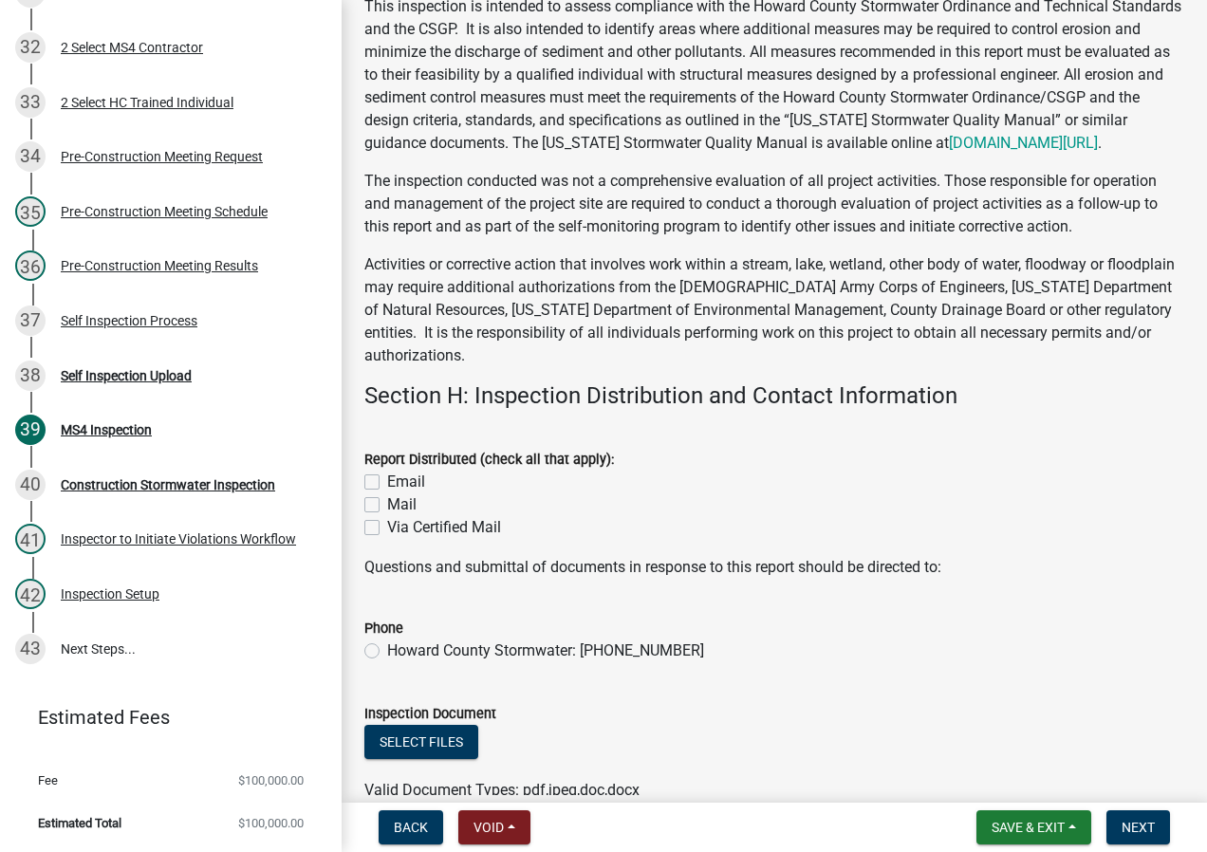
click at [387, 494] on label "Email" at bounding box center [406, 482] width 38 height 23
click at [387, 483] on input "Email" at bounding box center [393, 477] width 12 height 12
checkbox input "true"
checkbox input "false"
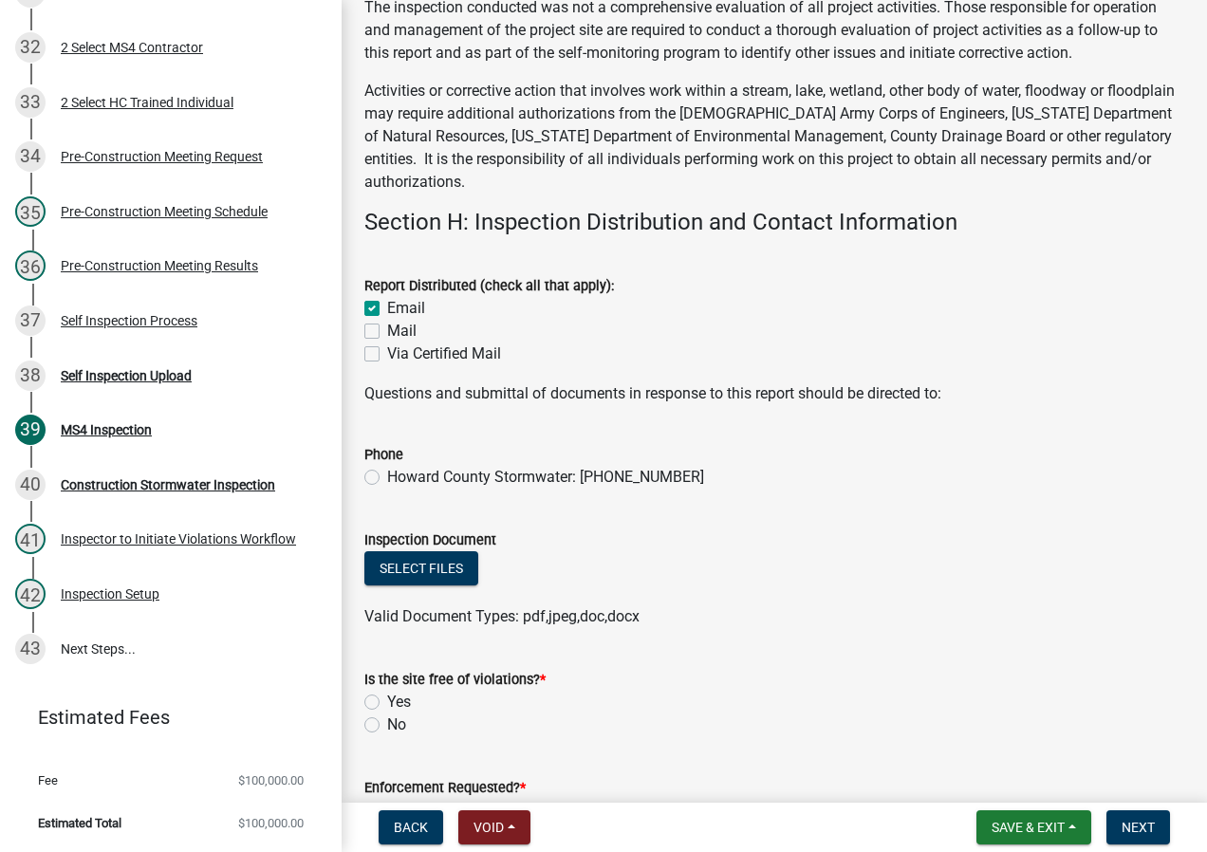
scroll to position [14997, 0]
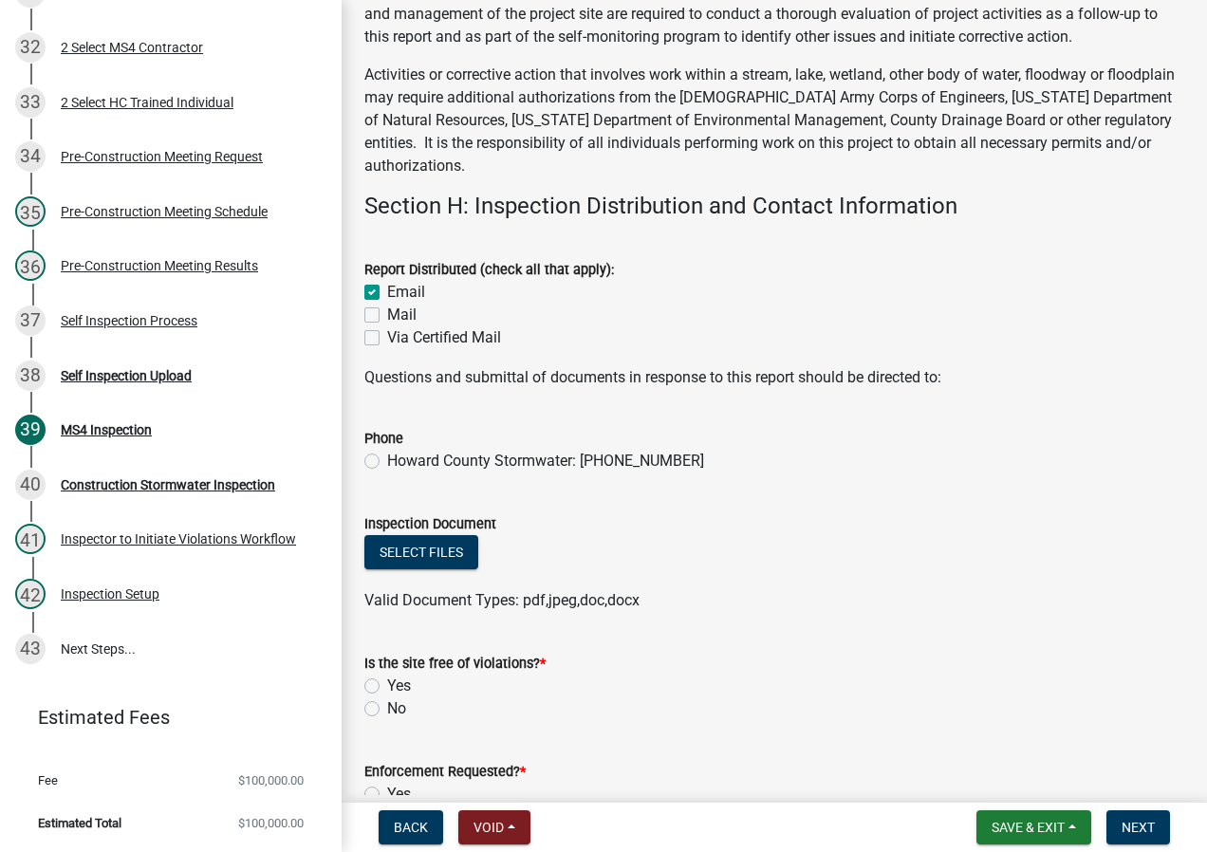
click at [387, 473] on label "Howard County Stormwater: [PHONE_NUMBER]" at bounding box center [545, 461] width 317 height 23
click at [387, 462] on input "Howard County Stormwater: [PHONE_NUMBER]" at bounding box center [393, 456] width 12 height 12
radio input "true"
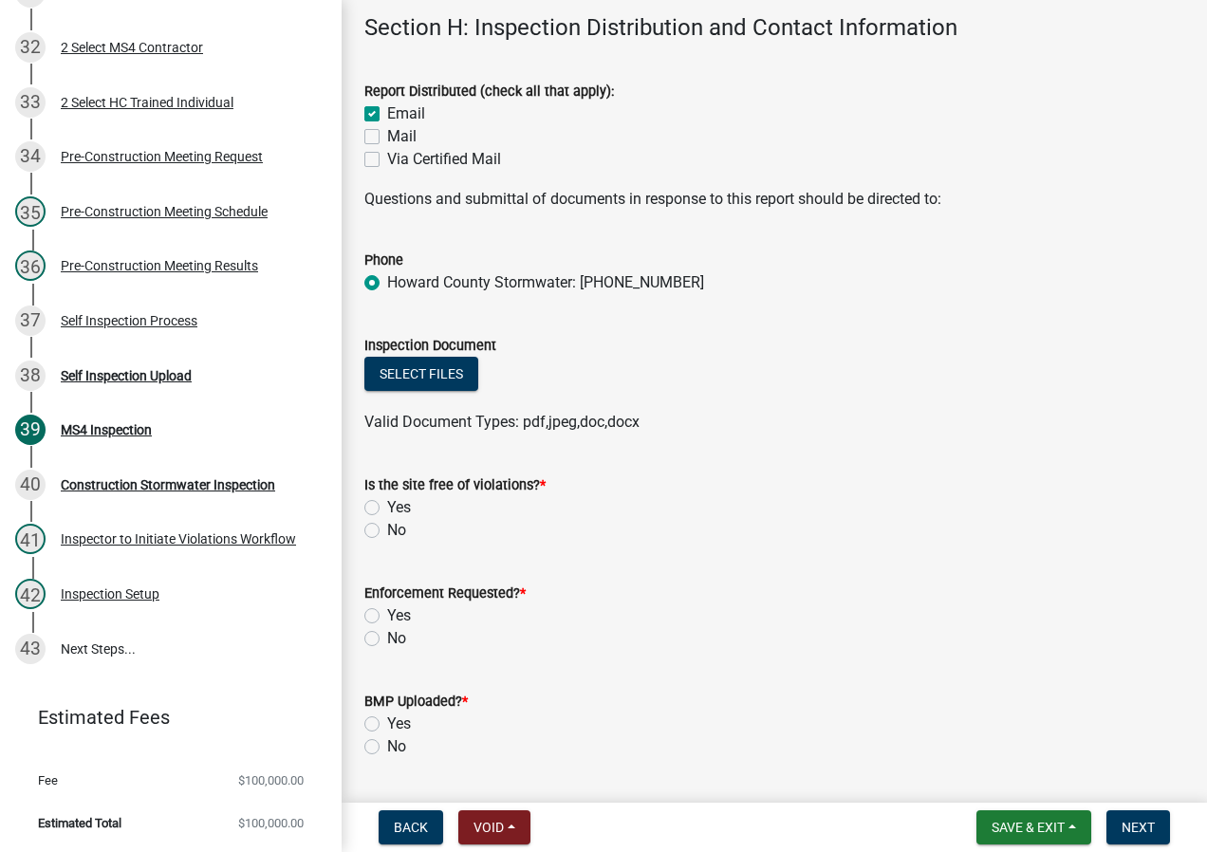
scroll to position [15187, 0]
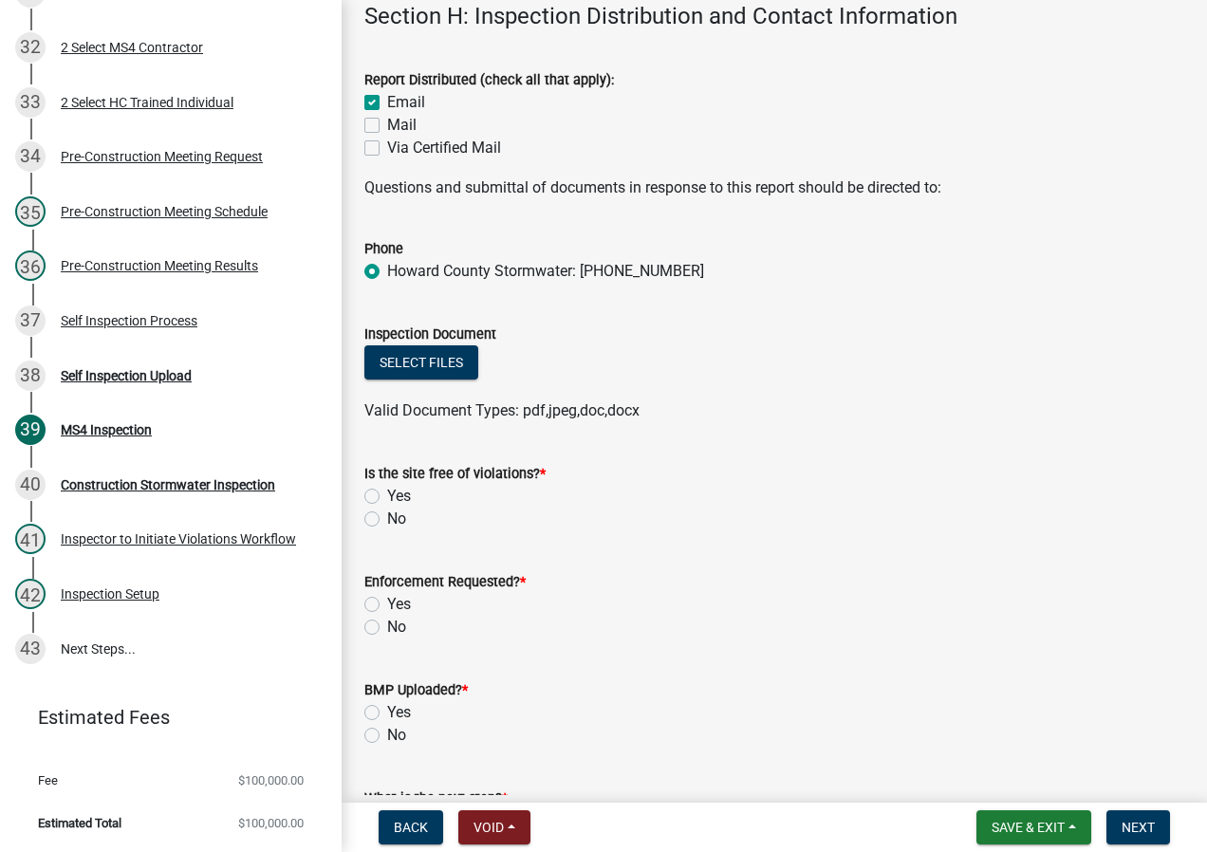
click at [387, 508] on label "Yes" at bounding box center [399, 496] width 24 height 23
click at [387, 497] on input "Yes" at bounding box center [393, 491] width 12 height 12
radio input "true"
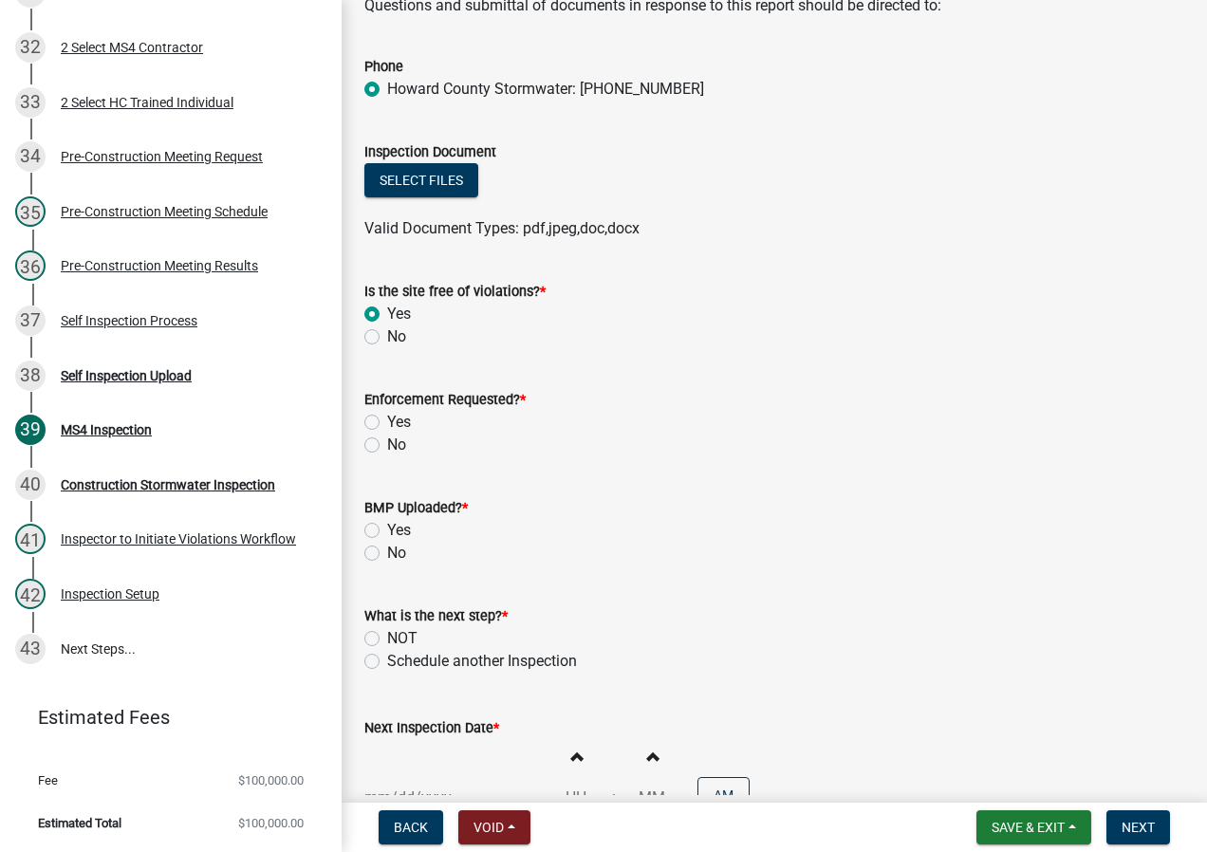
scroll to position [15376, 0]
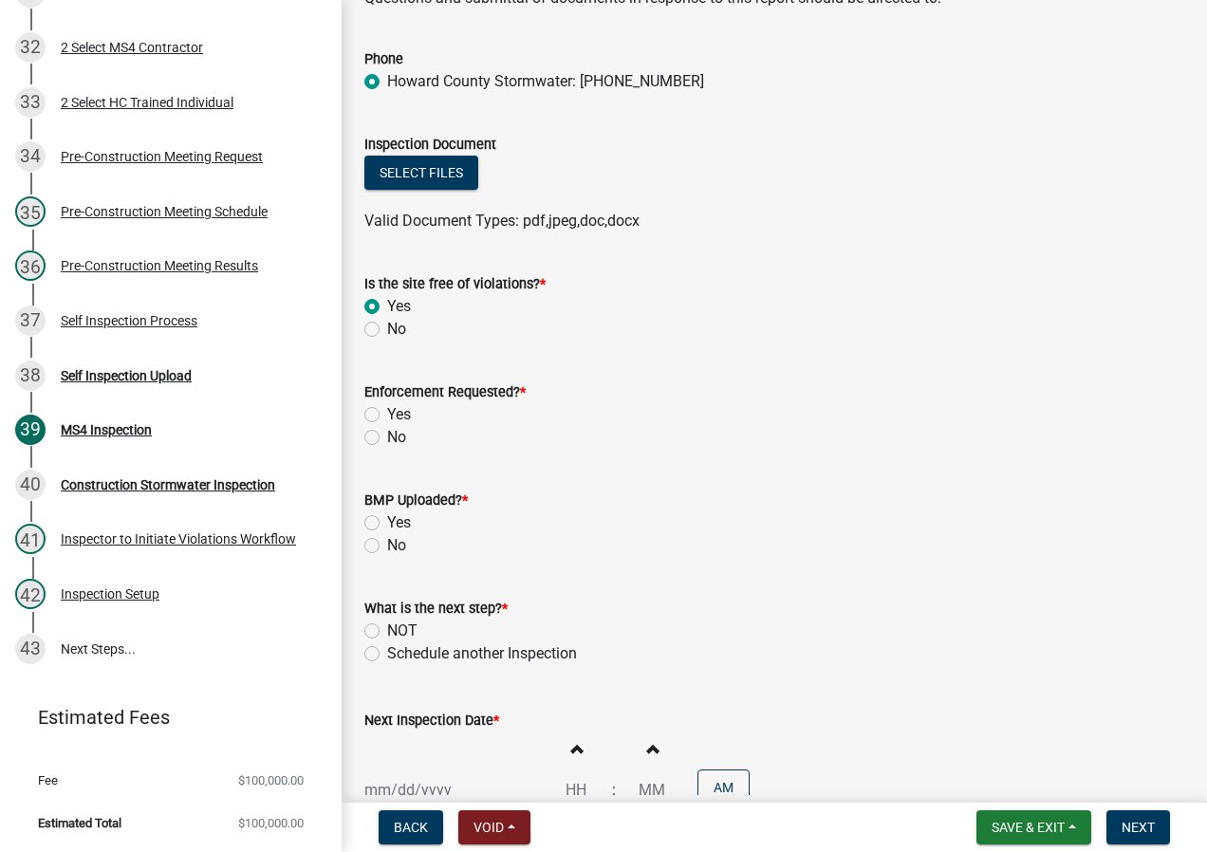
click at [387, 449] on label "No" at bounding box center [396, 437] width 19 height 23
click at [387, 439] on input "No" at bounding box center [393, 432] width 12 height 12
radio input "true"
click at [387, 557] on label "No" at bounding box center [396, 545] width 19 height 23
click at [387, 547] on input "No" at bounding box center [393, 540] width 12 height 12
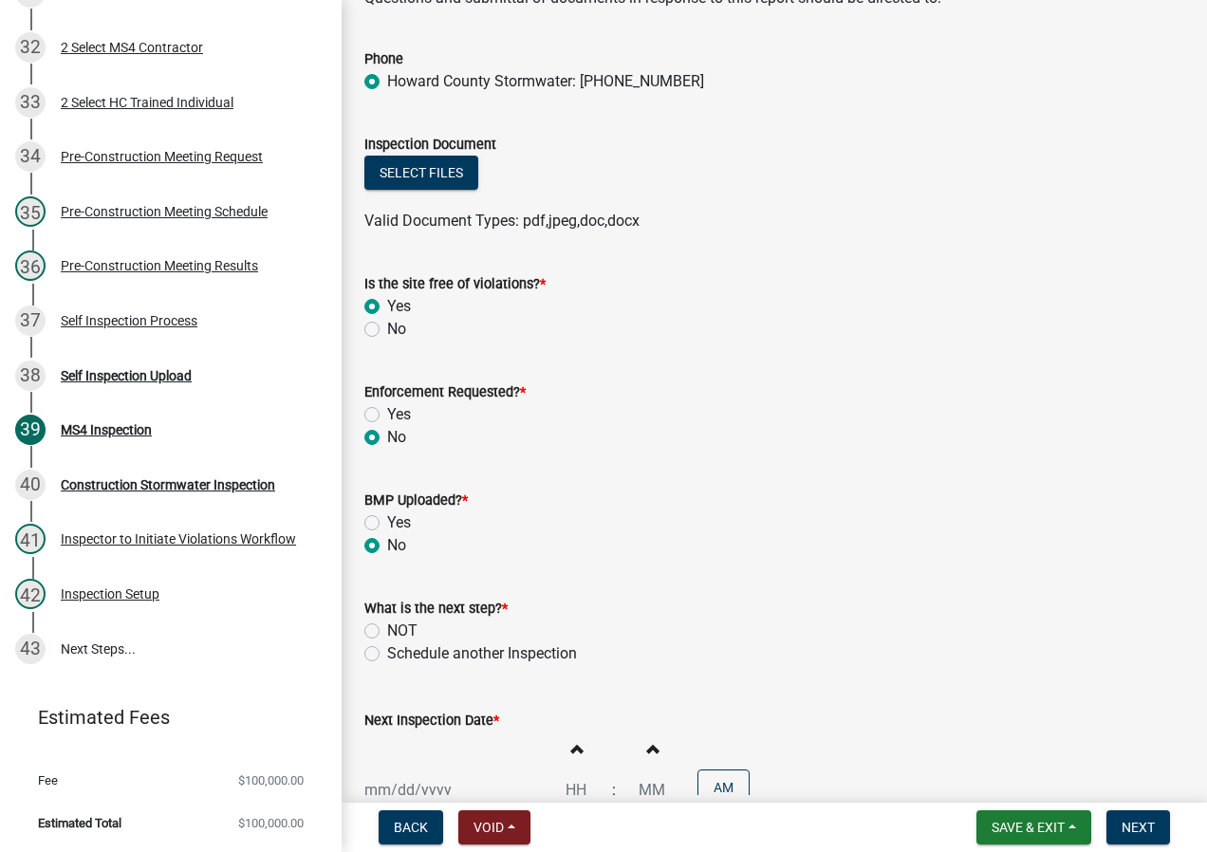
radio input "true"
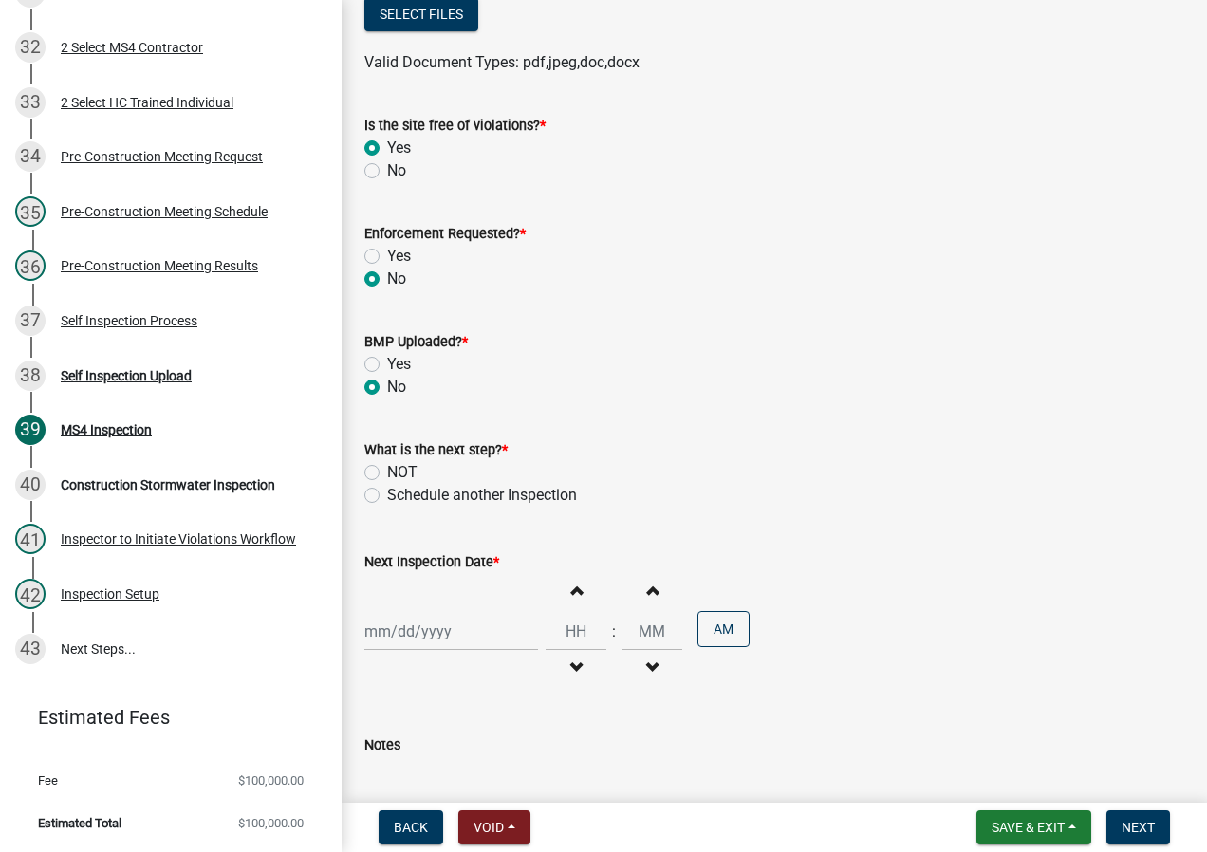
scroll to position [15566, 0]
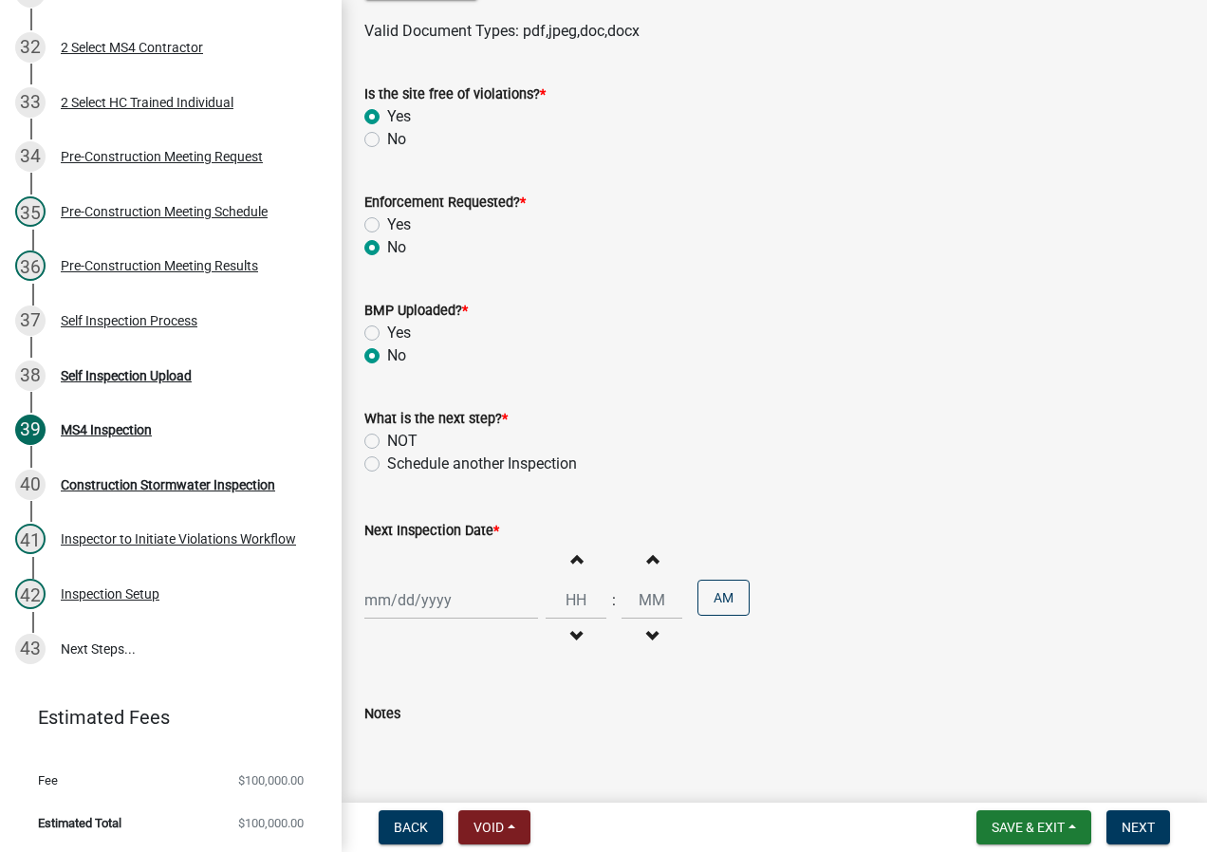
click at [387, 476] on label "Schedule another Inspection" at bounding box center [482, 464] width 190 height 23
click at [387, 465] on input "Schedule another Inspection" at bounding box center [393, 459] width 12 height 12
radio input "true"
click at [445, 620] on div at bounding box center [452, 600] width 174 height 39
select select "10"
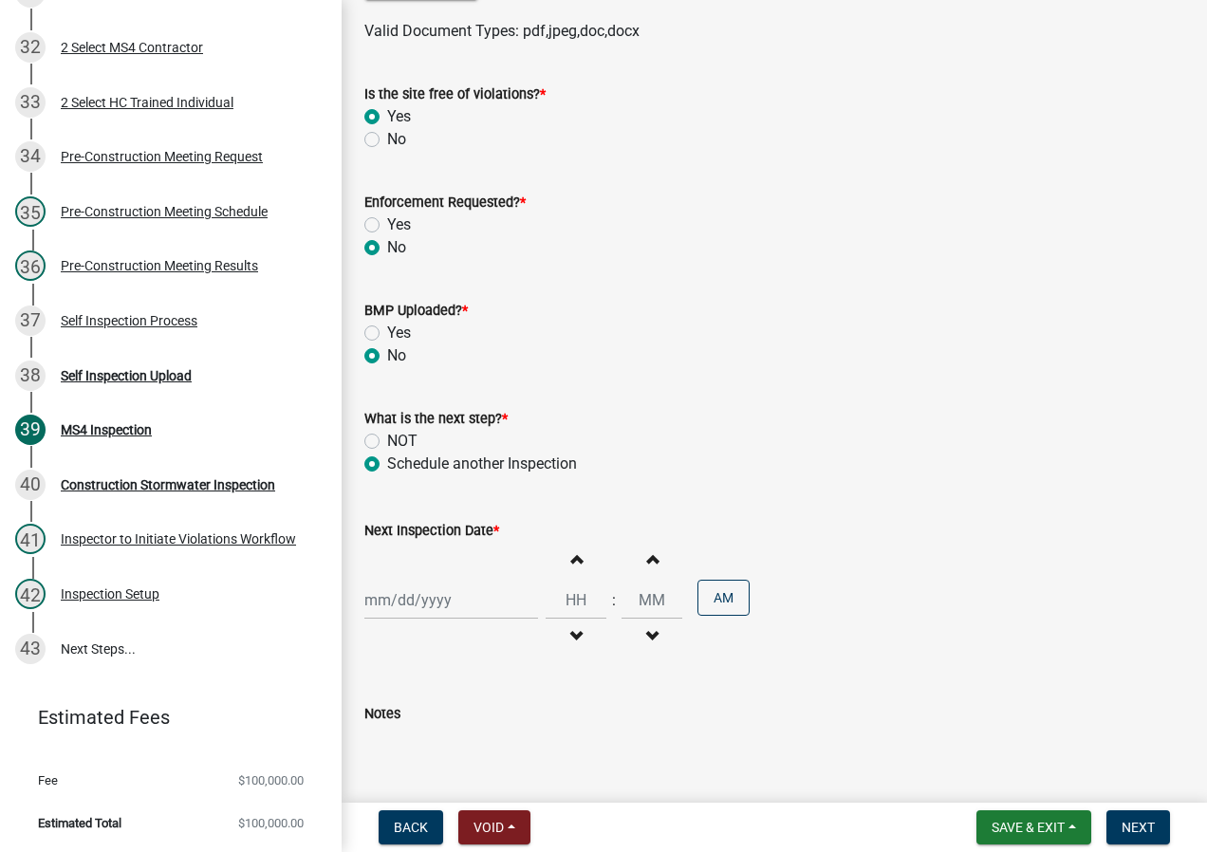
select select "2025"
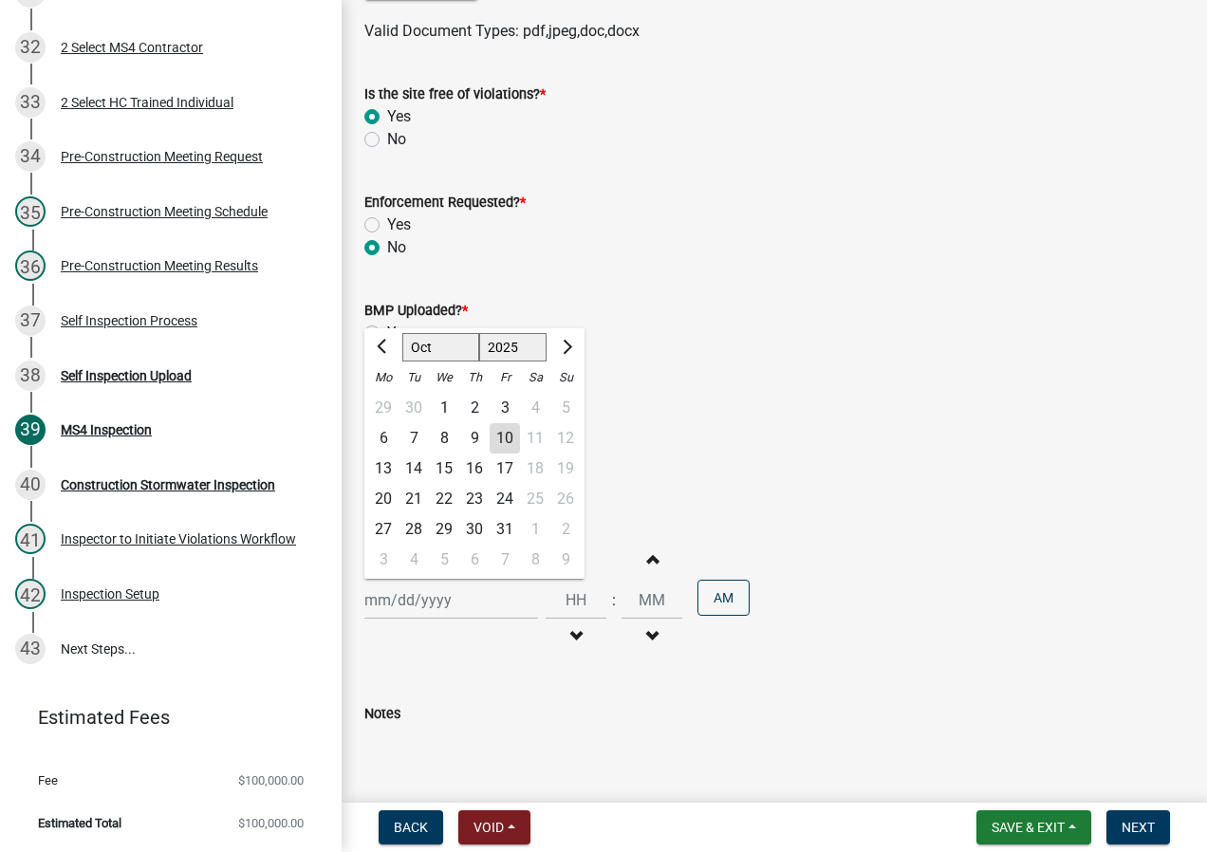
click at [477, 484] on div "16" at bounding box center [474, 469] width 30 height 30
type input "[DATE]"
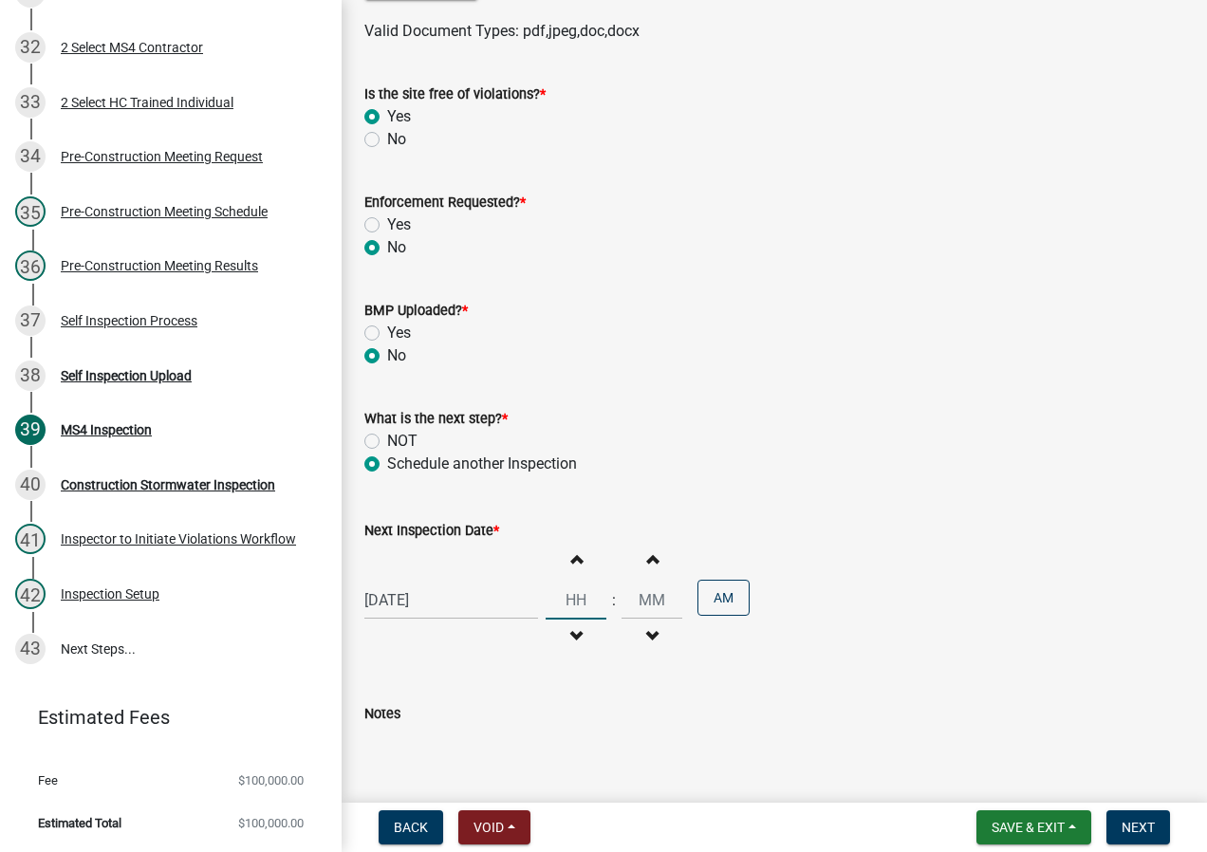
click at [576, 620] on input "Hours" at bounding box center [576, 600] width 61 height 39
type input "09"
type input "00"
click at [975, 521] on div "Next Inspection Date * [DATE] Increment hours 09 Decrement hours : Increment mi…" at bounding box center [775, 576] width 820 height 166
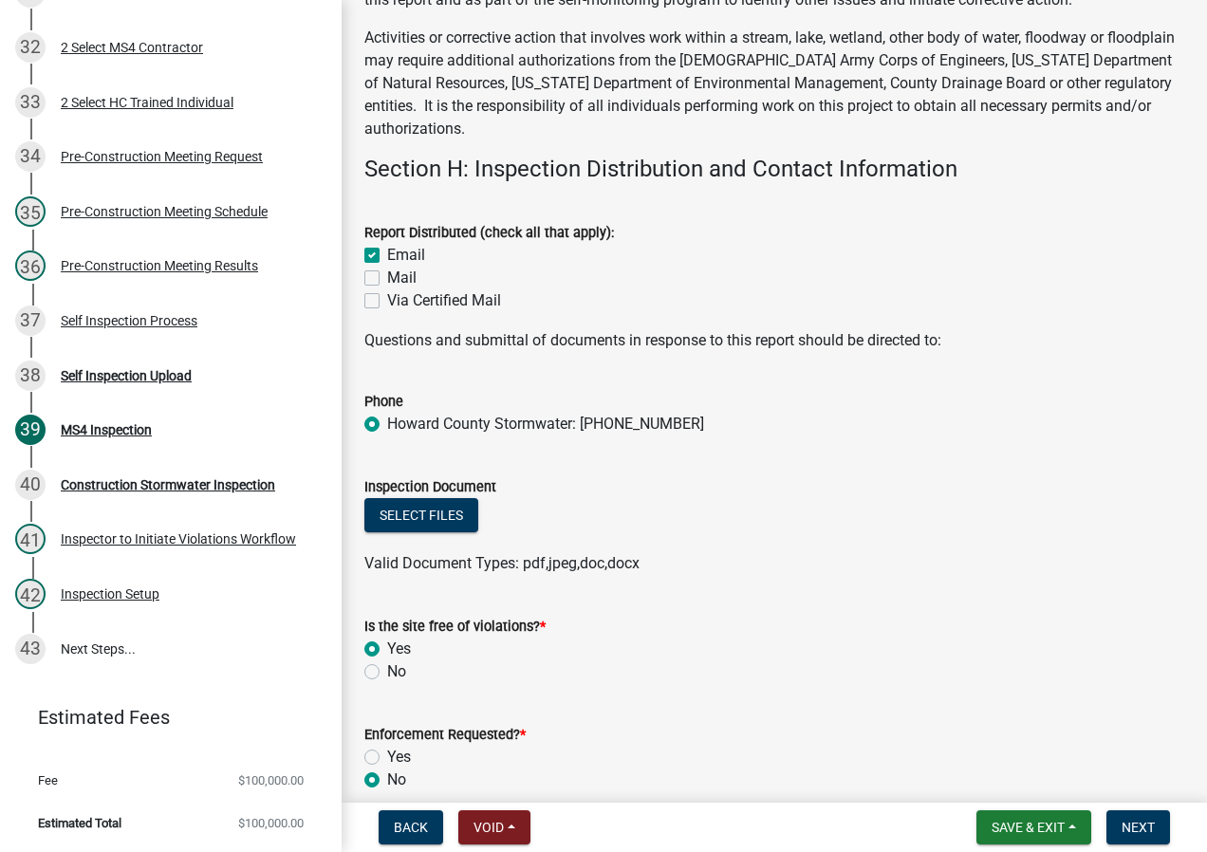
scroll to position [15032, 0]
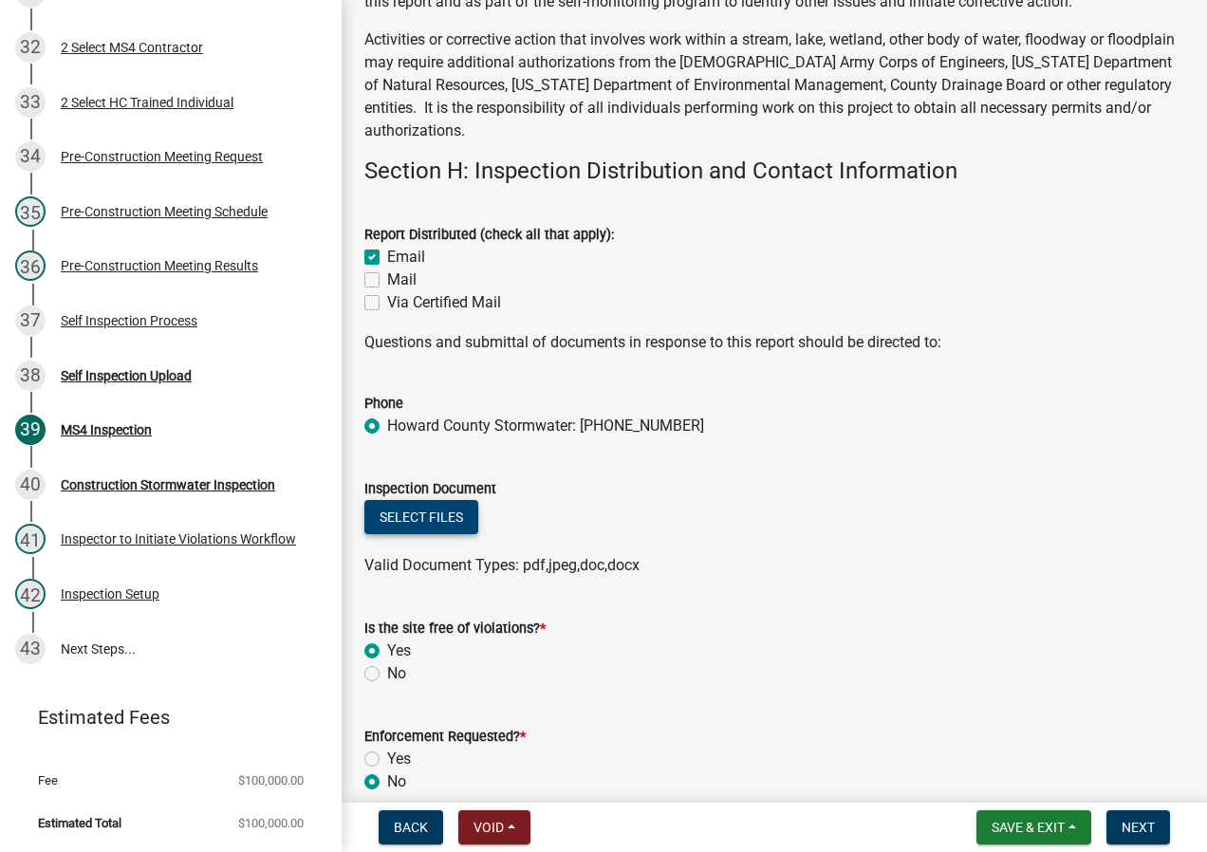
click at [447, 531] on button "Select files" at bounding box center [422, 517] width 114 height 34
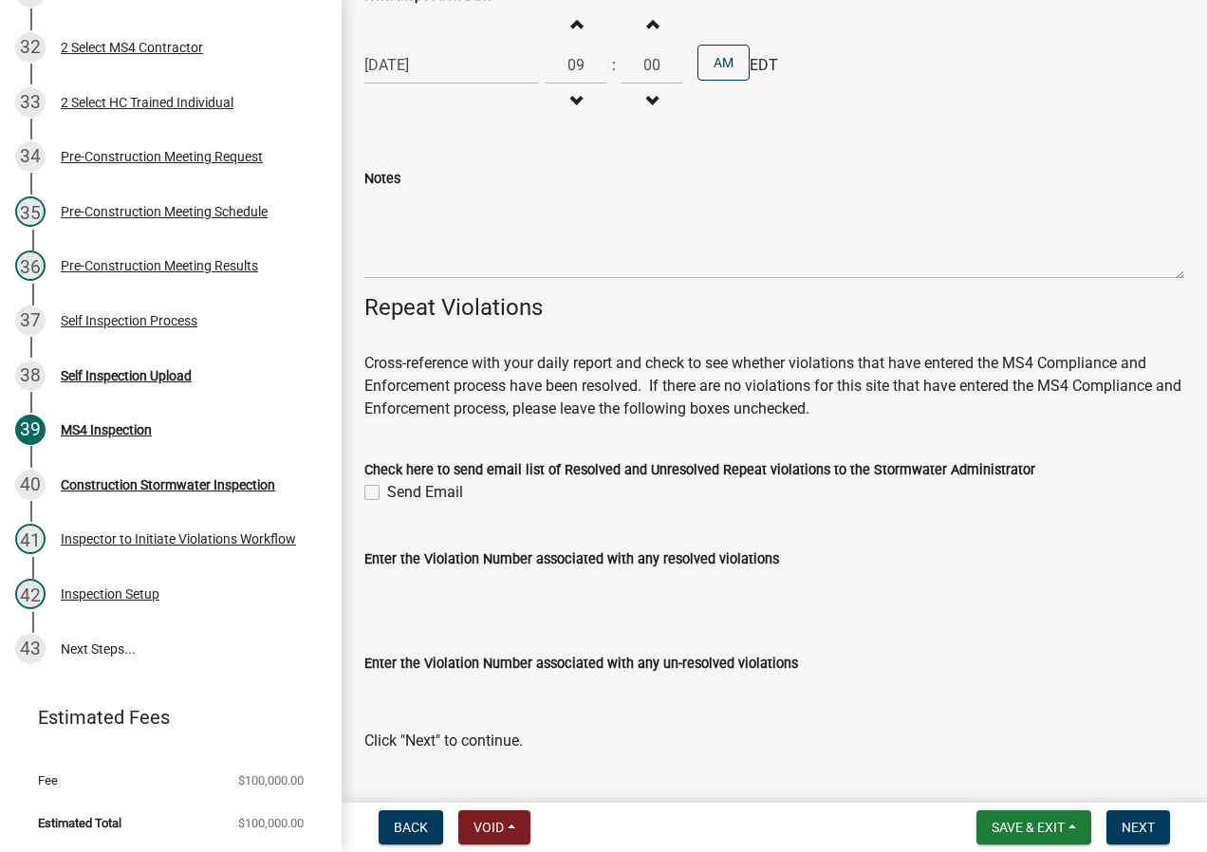
scroll to position [16240, 0]
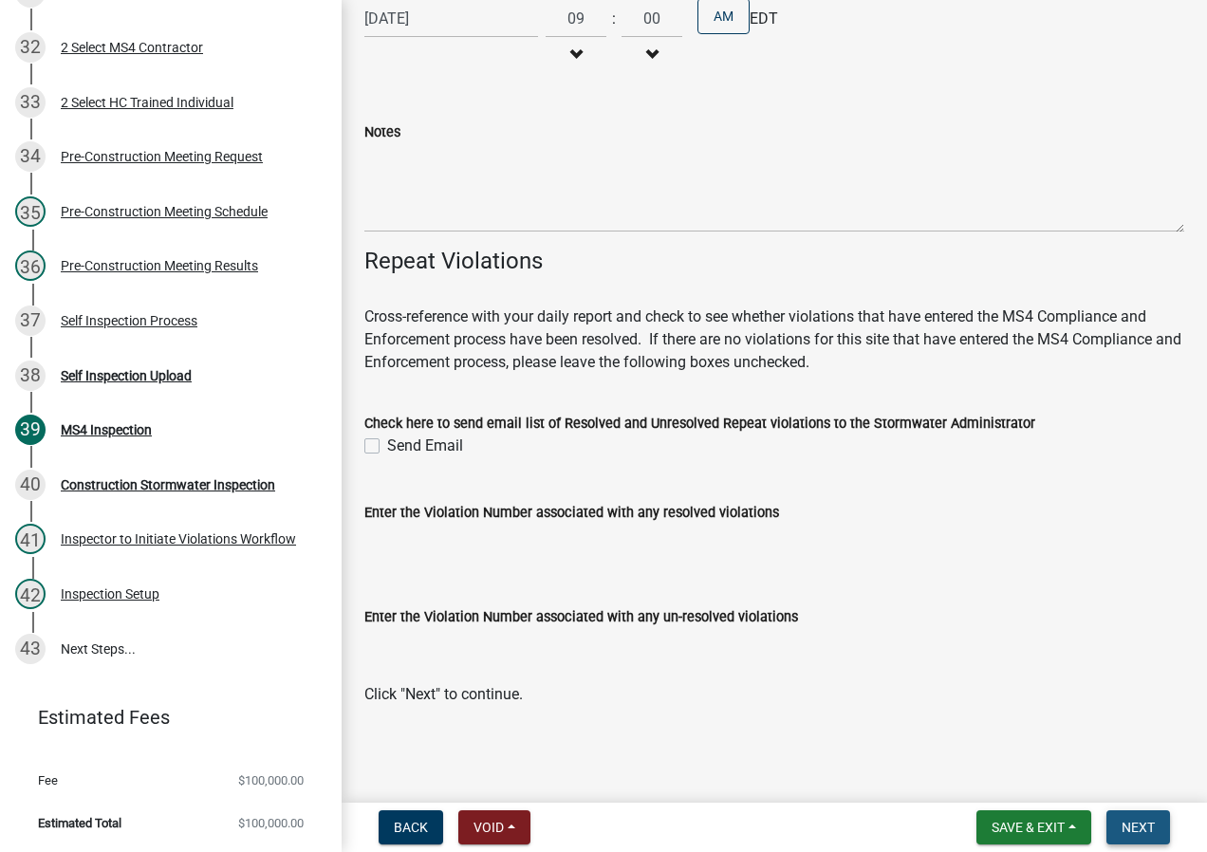
click at [1136, 816] on button "Next" at bounding box center [1139, 828] width 64 height 34
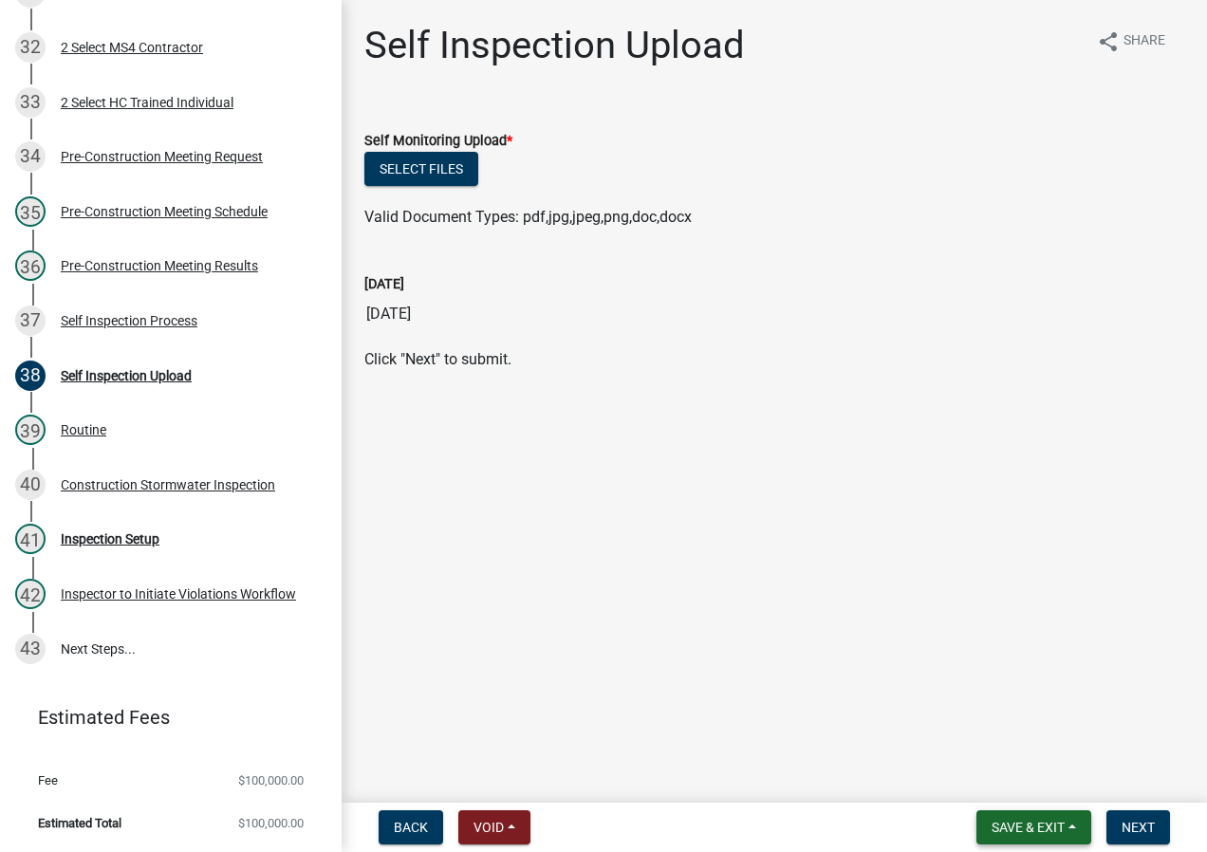
click at [1076, 826] on button "Save & Exit" at bounding box center [1034, 828] width 115 height 34
click at [1054, 787] on button "Save & Exit" at bounding box center [1016, 779] width 152 height 46
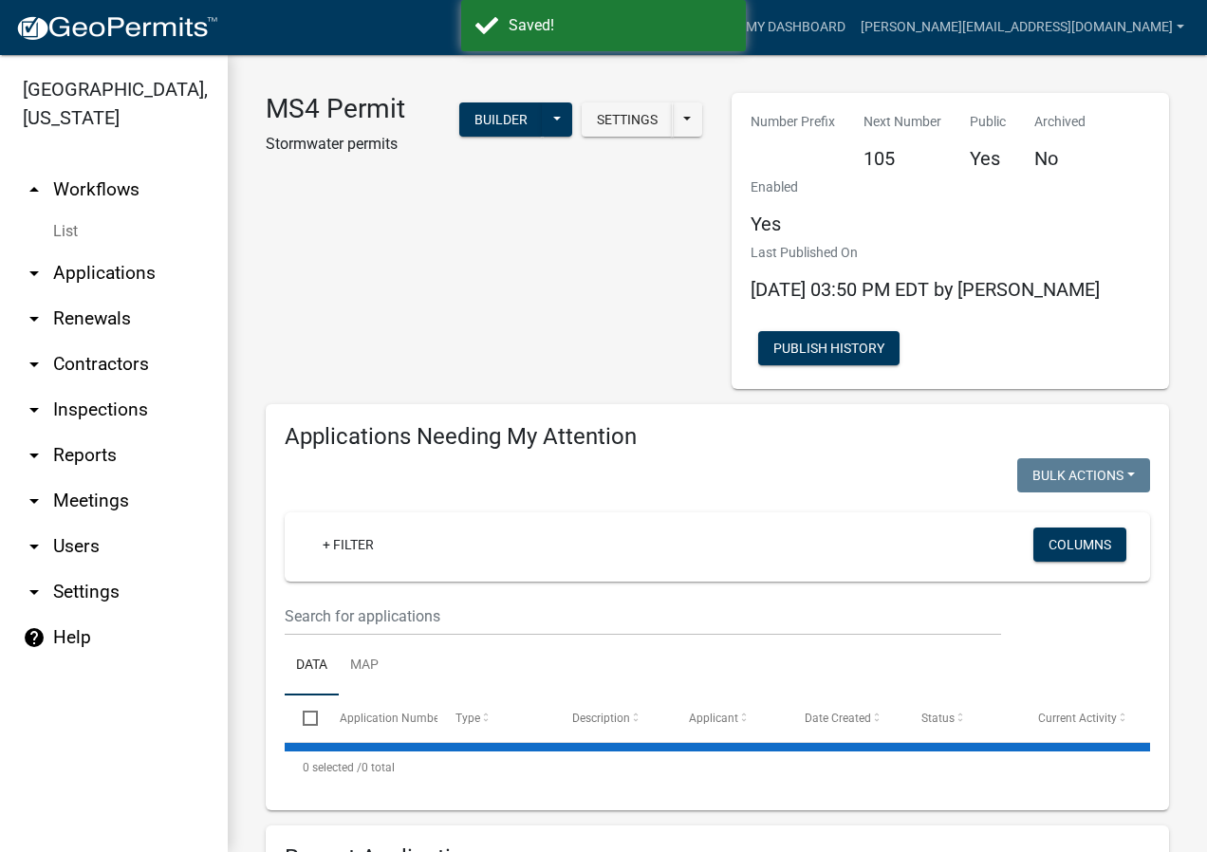
select select "2: 50"
